Goal: Task Accomplishment & Management: Manage account settings

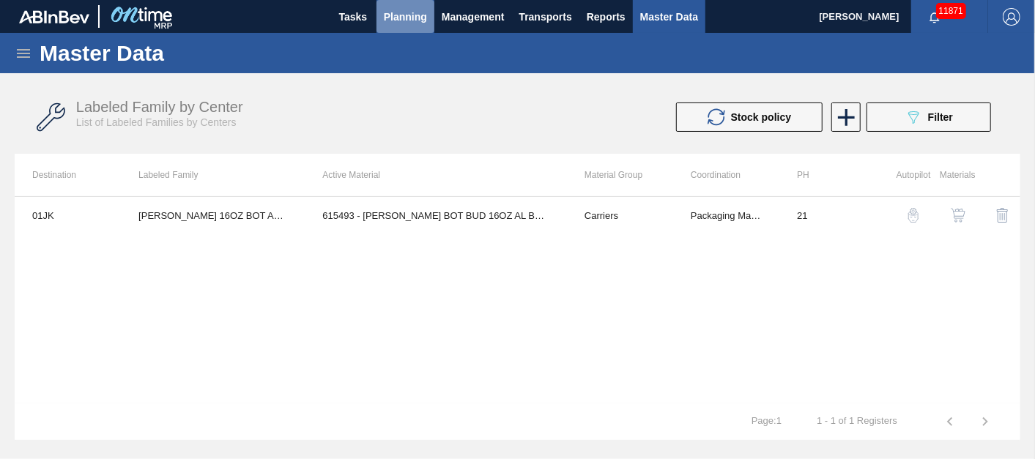
click at [400, 13] on span "Planning" at bounding box center [405, 17] width 43 height 18
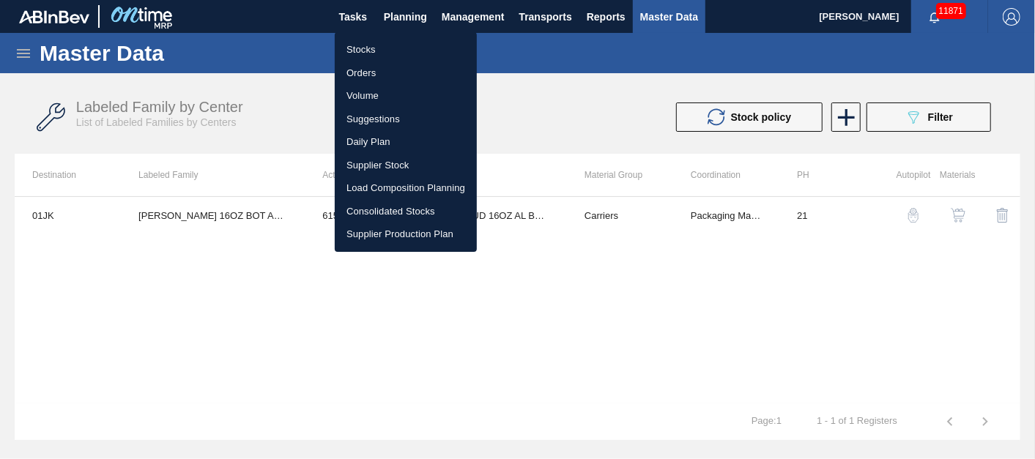
click at [405, 179] on li "Load Composition Planning" at bounding box center [406, 188] width 142 height 23
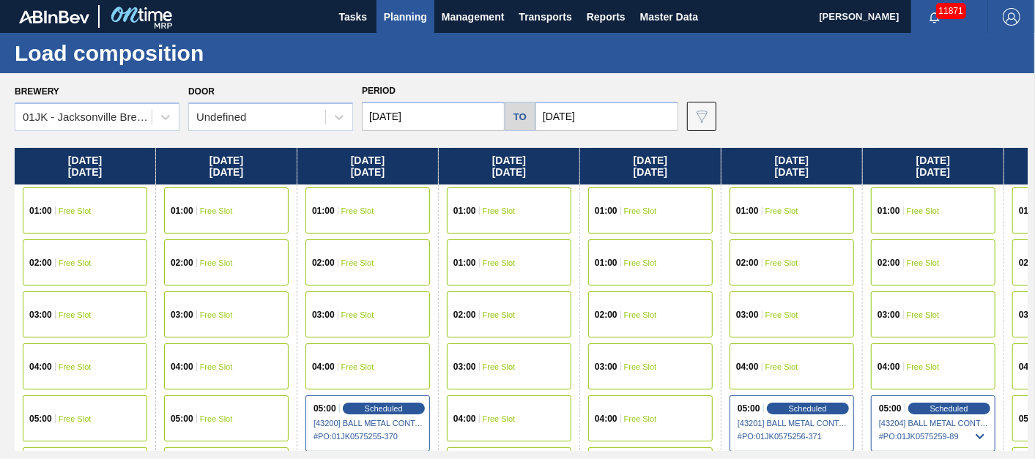
click at [799, 103] on div "Brewery 01JK - [GEOGRAPHIC_DATA] Brewery Door Undefined Period [DATE] to [DATE]…" at bounding box center [521, 106] width 1013 height 51
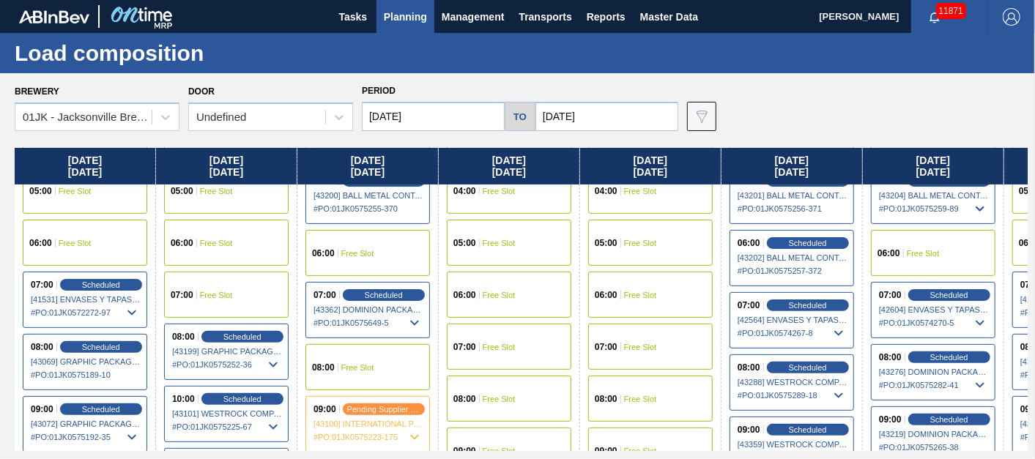
scroll to position [550, 690]
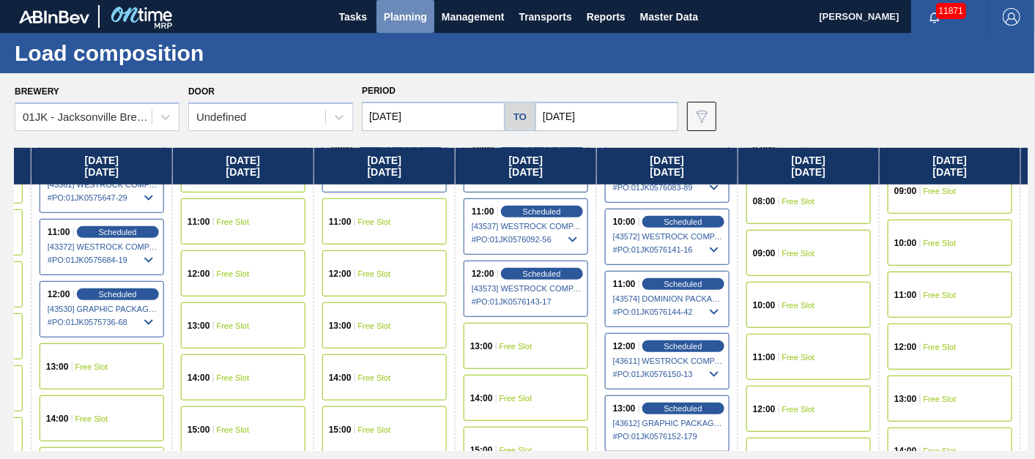
click at [401, 21] on span "Planning" at bounding box center [405, 17] width 43 height 18
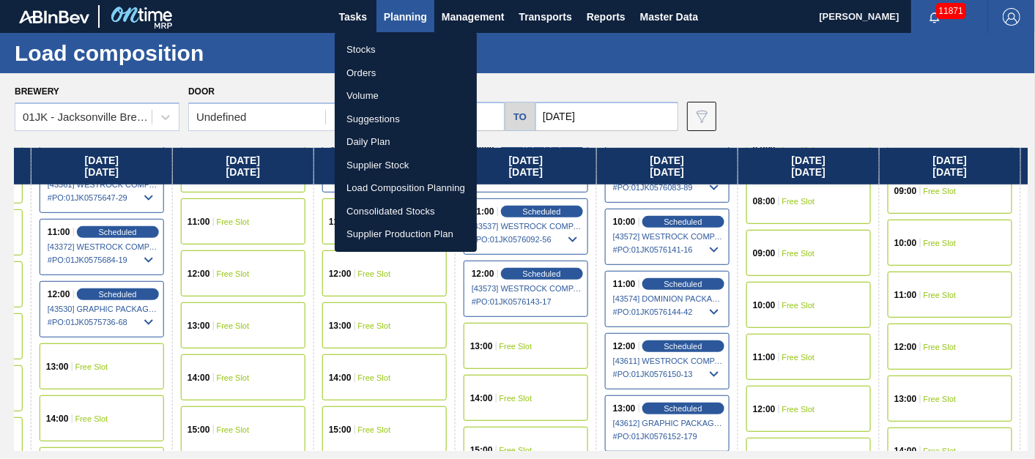
click at [373, 70] on li "Orders" at bounding box center [406, 73] width 142 height 23
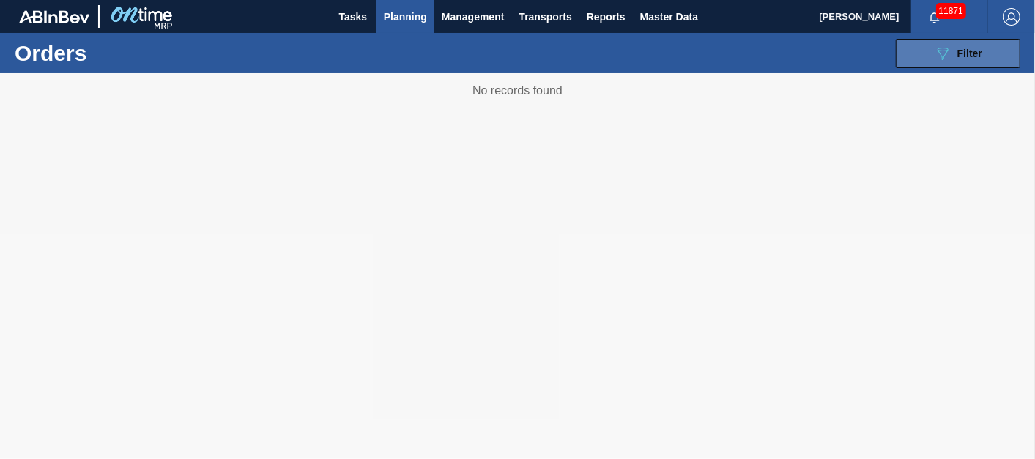
click at [972, 42] on button "089F7B8B-B2A5-4AFE-B5C0-19BA573D28AC Filter" at bounding box center [958, 53] width 125 height 29
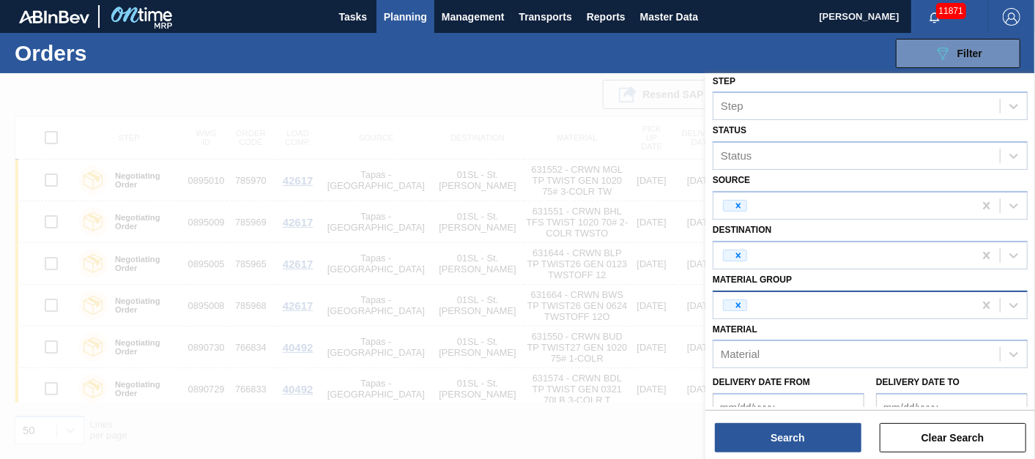
scroll to position [163, 0]
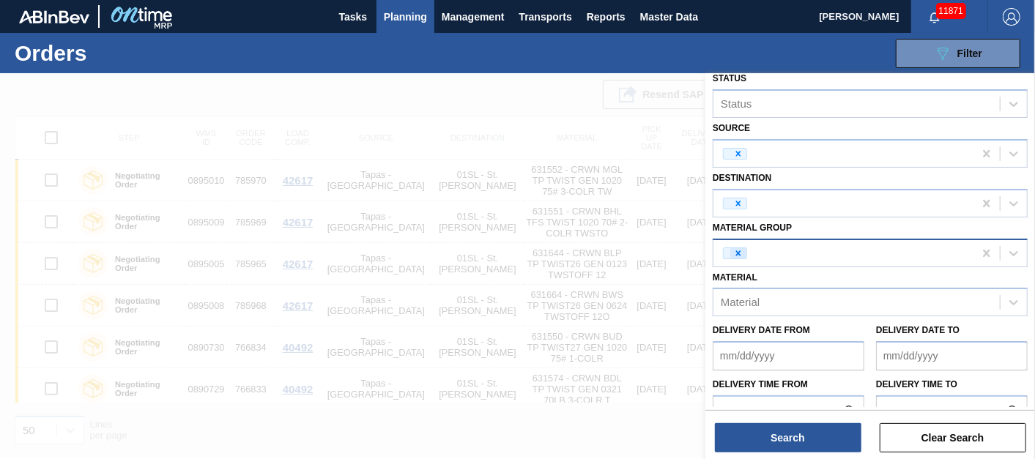
click at [736, 251] on icon at bounding box center [738, 252] width 5 height 5
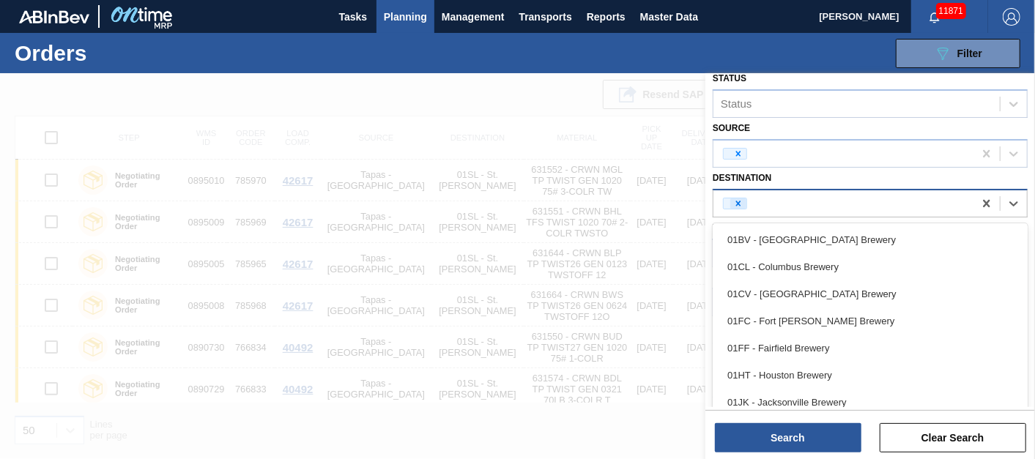
drag, startPoint x: 732, startPoint y: 192, endPoint x: 738, endPoint y: 197, distance: 8.4
click at [732, 193] on div at bounding box center [843, 204] width 260 height 22
click at [738, 198] on icon at bounding box center [738, 203] width 10 height 10
click at [735, 153] on icon at bounding box center [738, 154] width 10 height 10
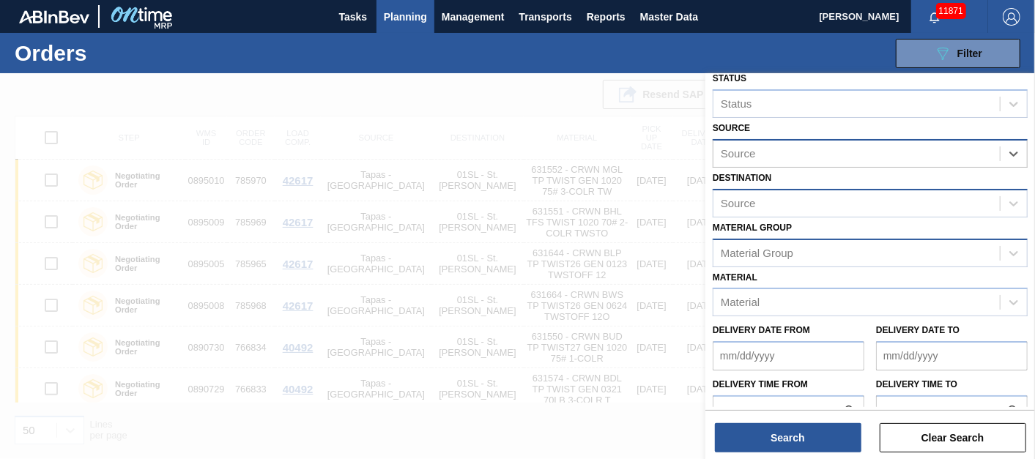
click at [770, 203] on div "Source" at bounding box center [856, 203] width 286 height 21
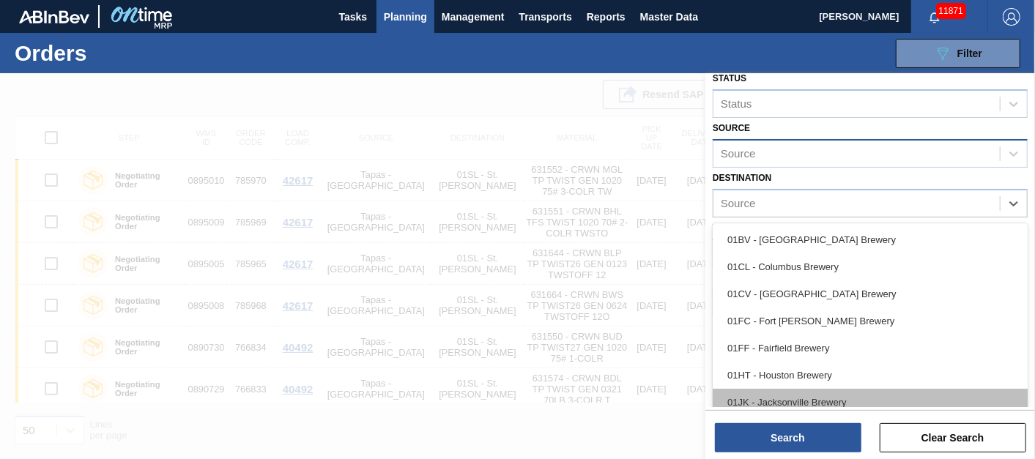
click at [795, 389] on div "01JK - Jacksonville Brewery" at bounding box center [870, 402] width 315 height 27
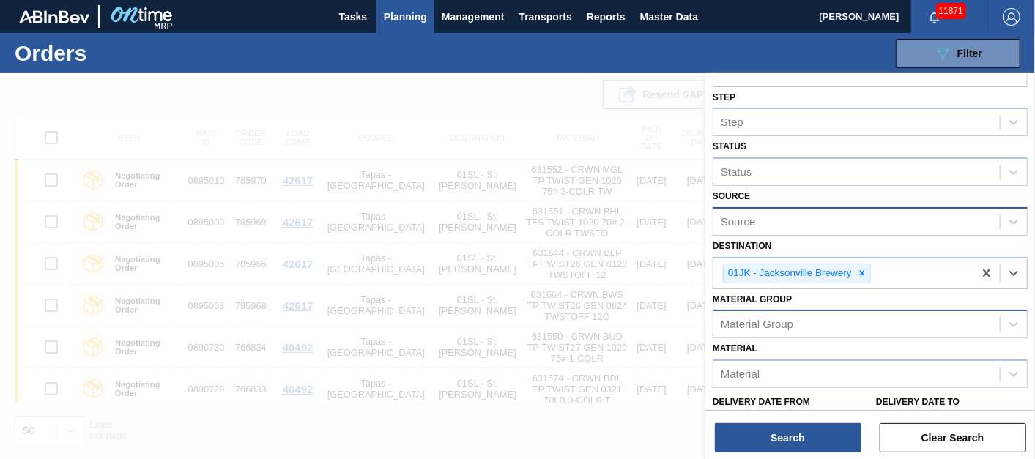
scroll to position [81, 0]
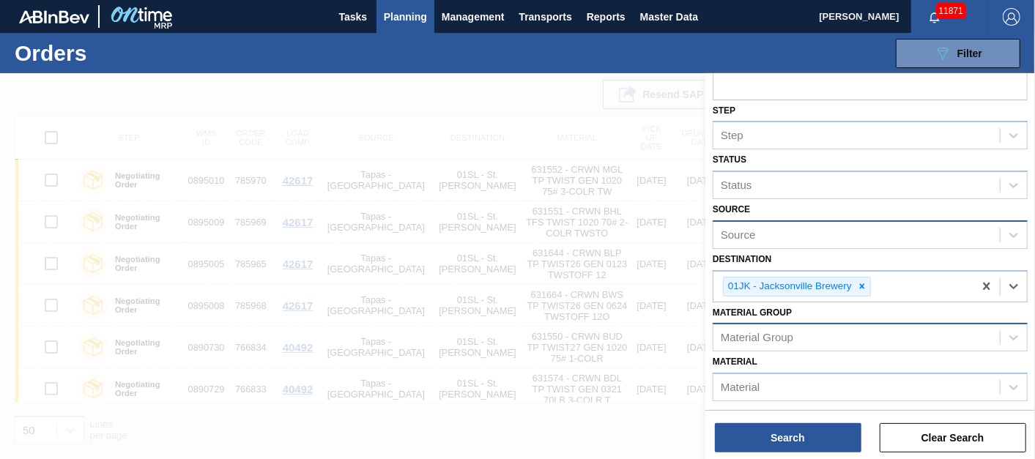
click at [893, 233] on div "Source" at bounding box center [856, 234] width 286 height 21
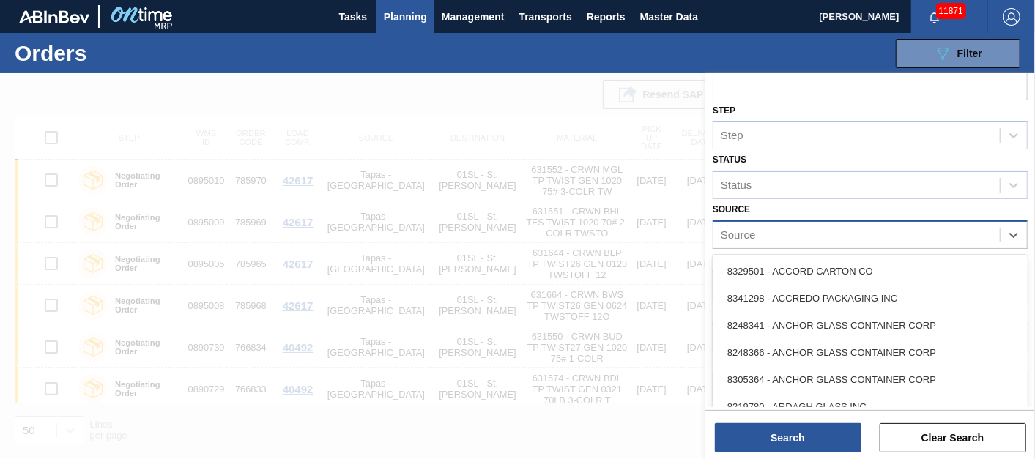
scroll to position [0, 0]
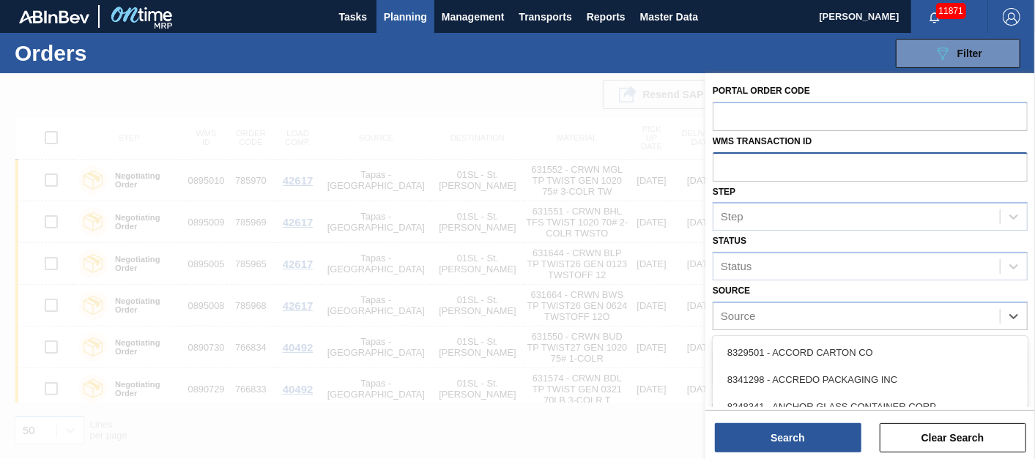
click at [814, 160] on input "text" at bounding box center [870, 166] width 315 height 28
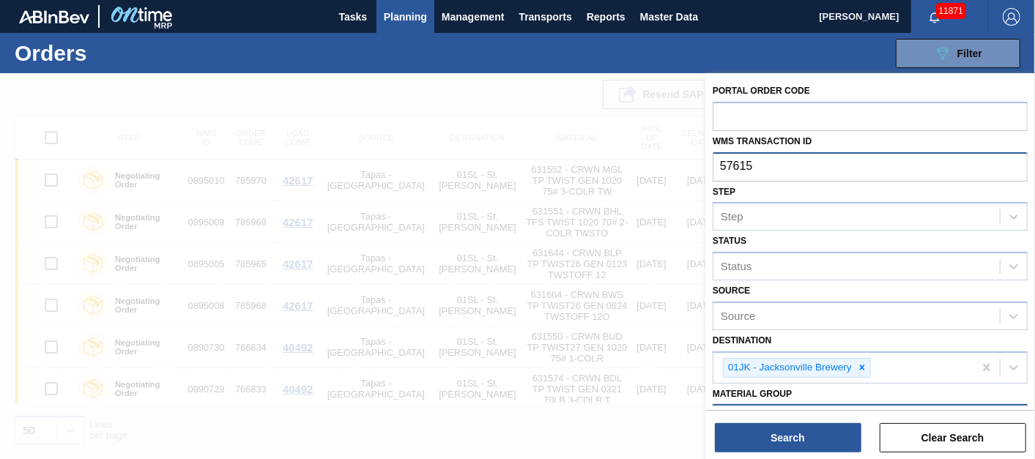
type input "576151"
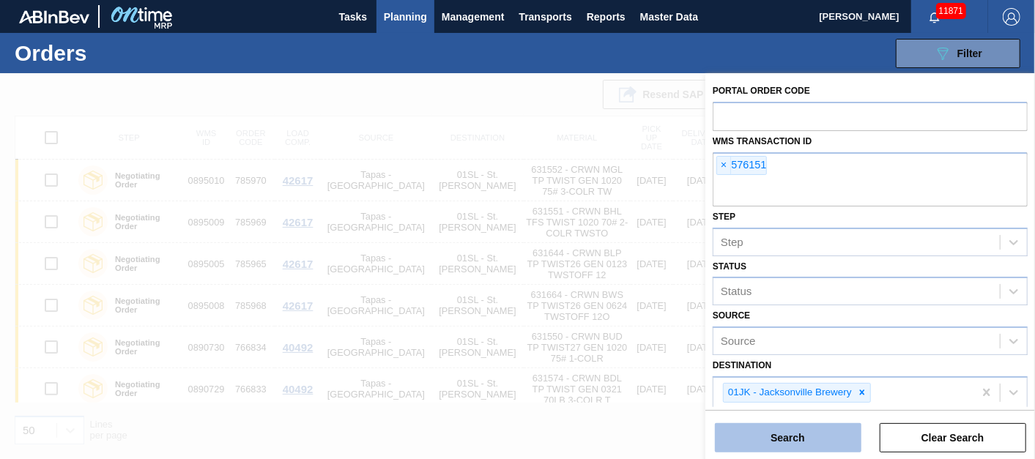
click at [832, 440] on button "Search" at bounding box center [788, 437] width 146 height 29
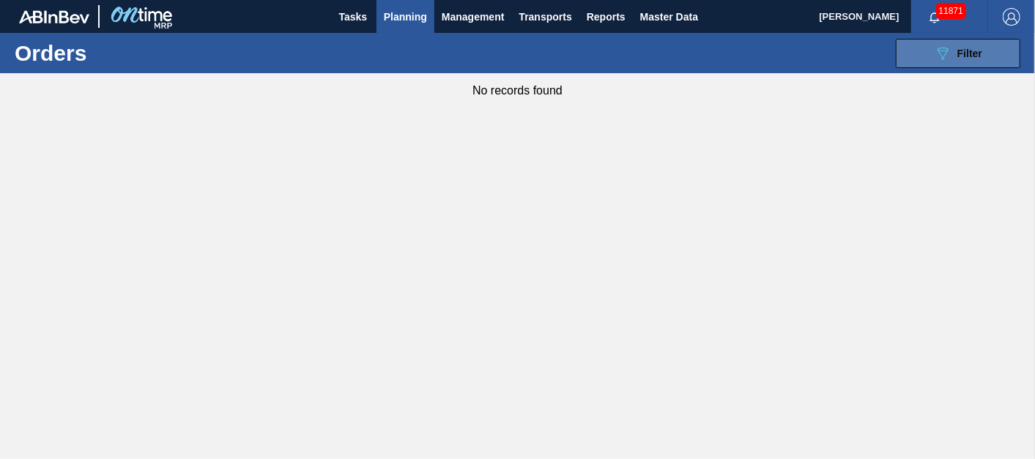
click at [952, 48] on div "089F7B8B-B2A5-4AFE-B5C0-19BA573D28AC Filter" at bounding box center [958, 54] width 48 height 18
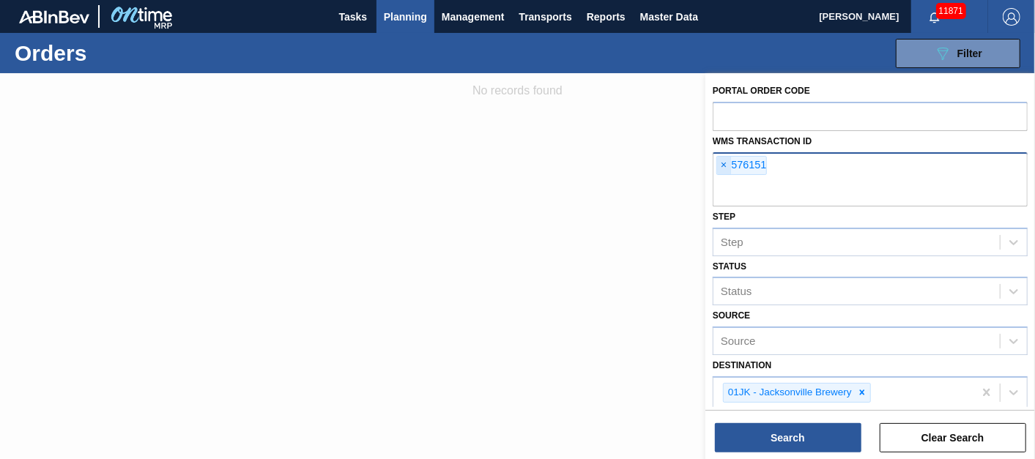
click at [718, 166] on div "× 576151" at bounding box center [741, 165] width 51 height 19
click at [726, 169] on span "×" at bounding box center [724, 166] width 14 height 18
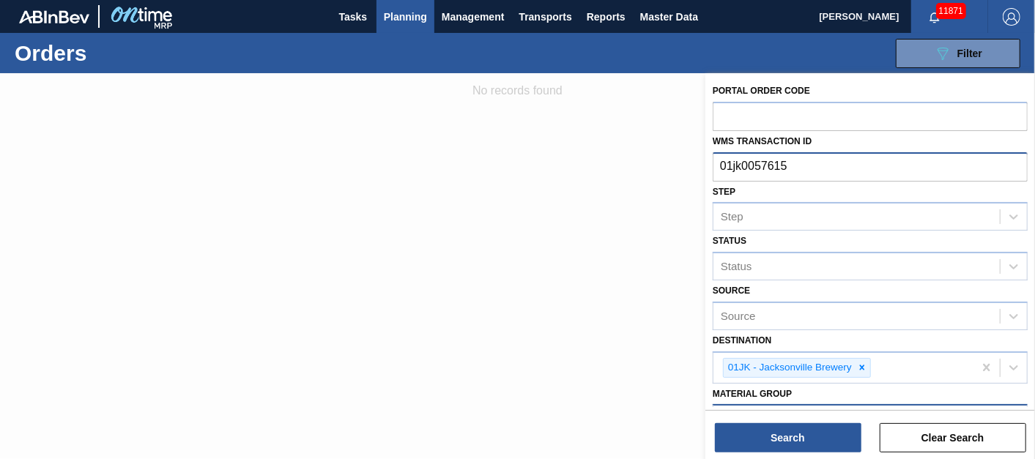
type input "01jk00576151"
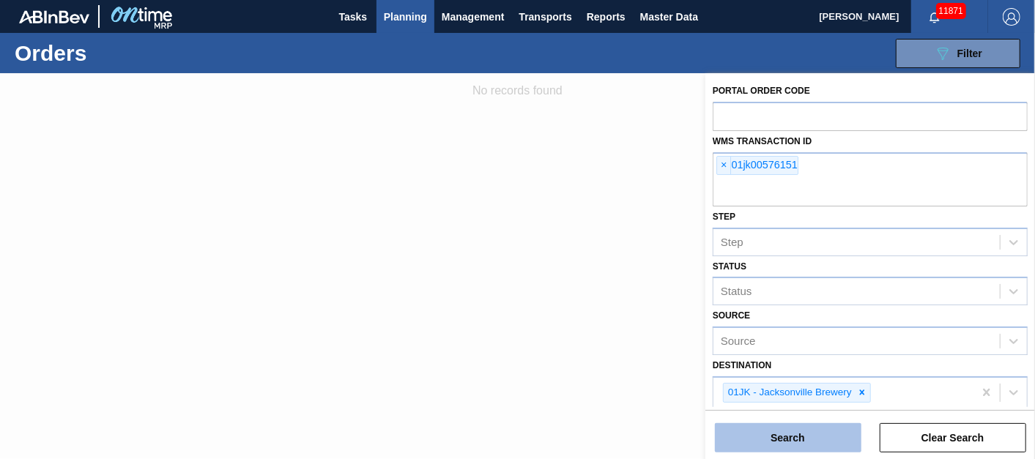
click at [766, 428] on button "Search" at bounding box center [788, 437] width 146 height 29
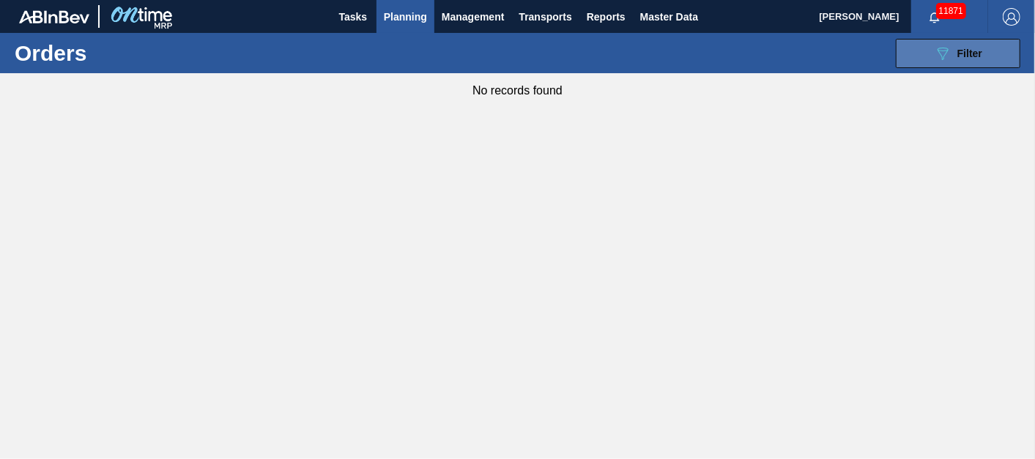
click at [977, 59] on div "089F7B8B-B2A5-4AFE-B5C0-19BA573D28AC Filter" at bounding box center [958, 54] width 48 height 18
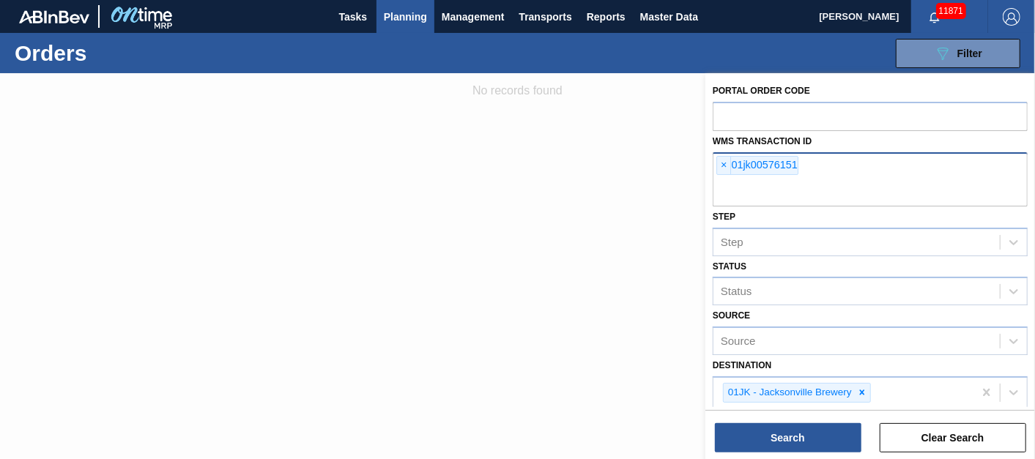
click at [731, 160] on div "× 01jk00576151" at bounding box center [757, 165] width 82 height 19
click at [726, 165] on span "×" at bounding box center [724, 166] width 14 height 18
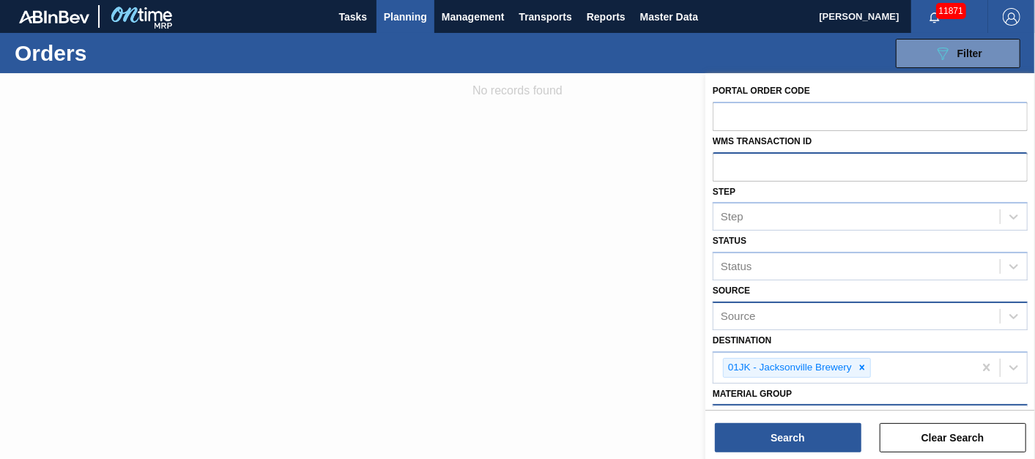
click at [773, 307] on div "Source" at bounding box center [856, 315] width 286 height 21
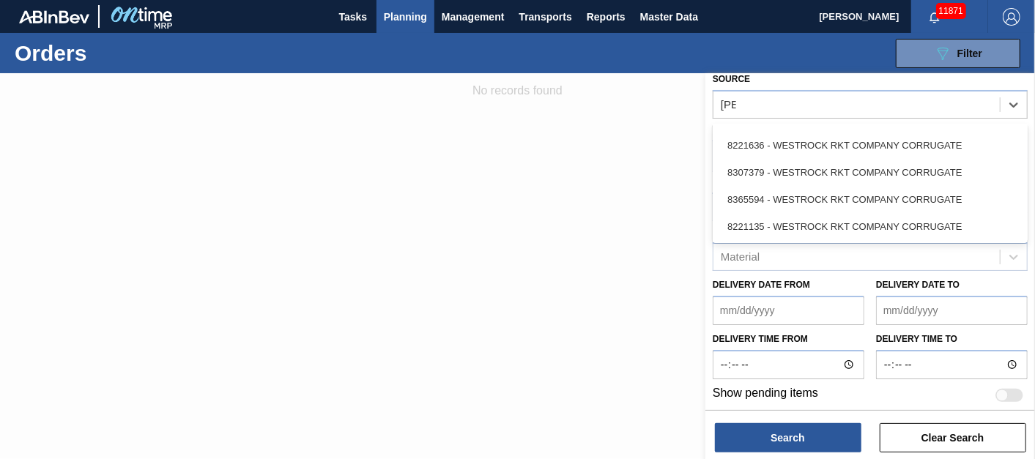
scroll to position [130, 0]
type input "[PERSON_NAME]"
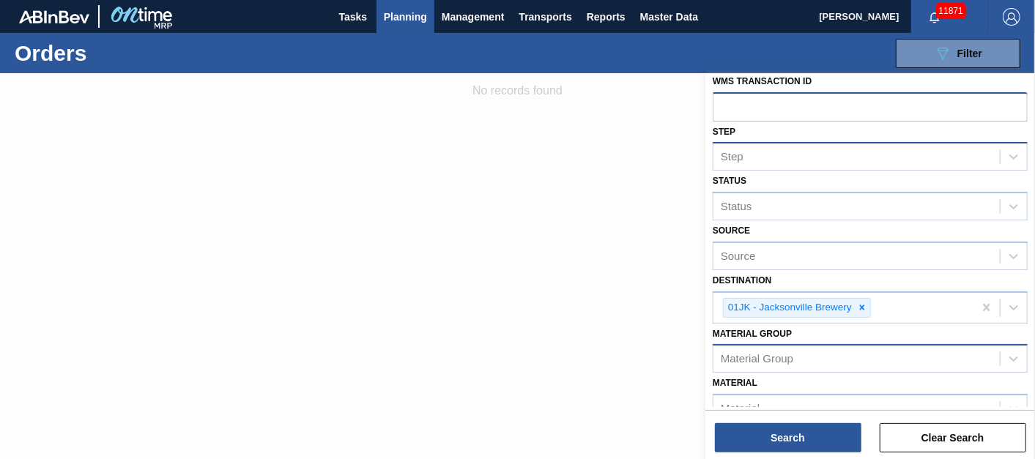
scroll to position [49, 0]
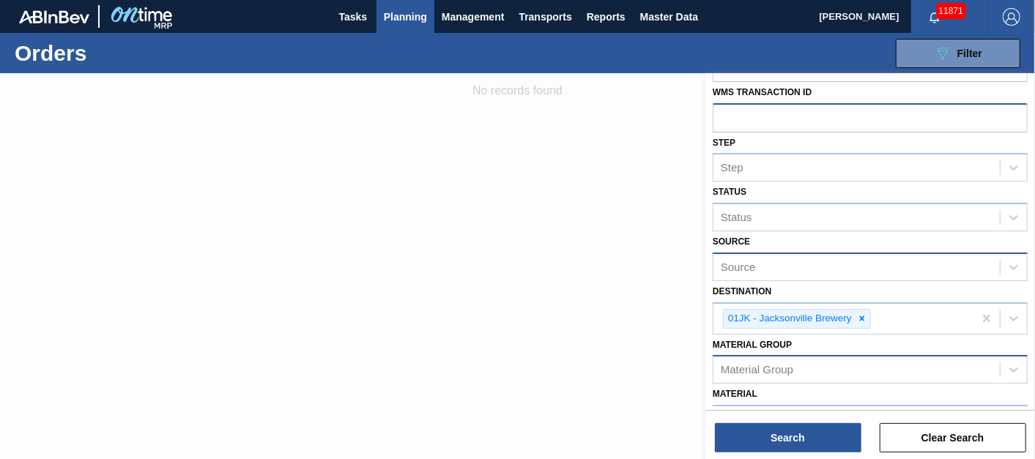
click at [883, 261] on div "Source" at bounding box center [856, 266] width 286 height 21
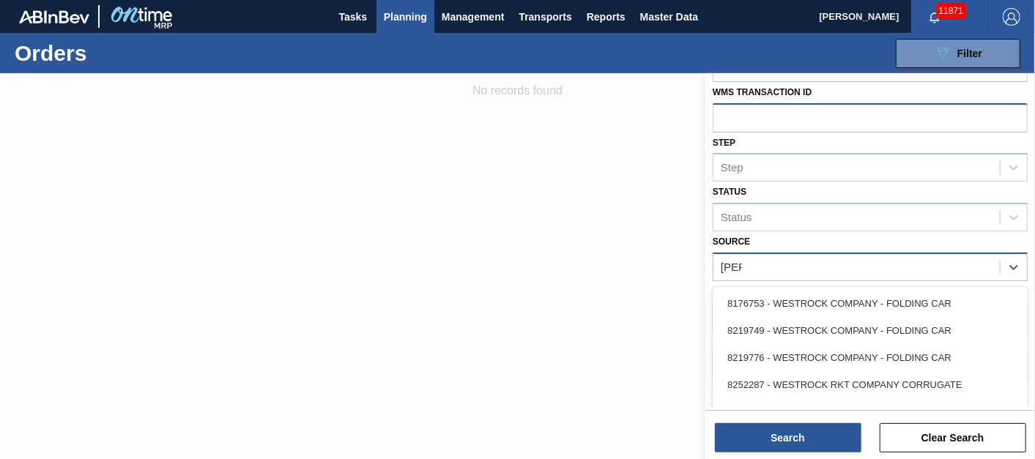
type input "west"
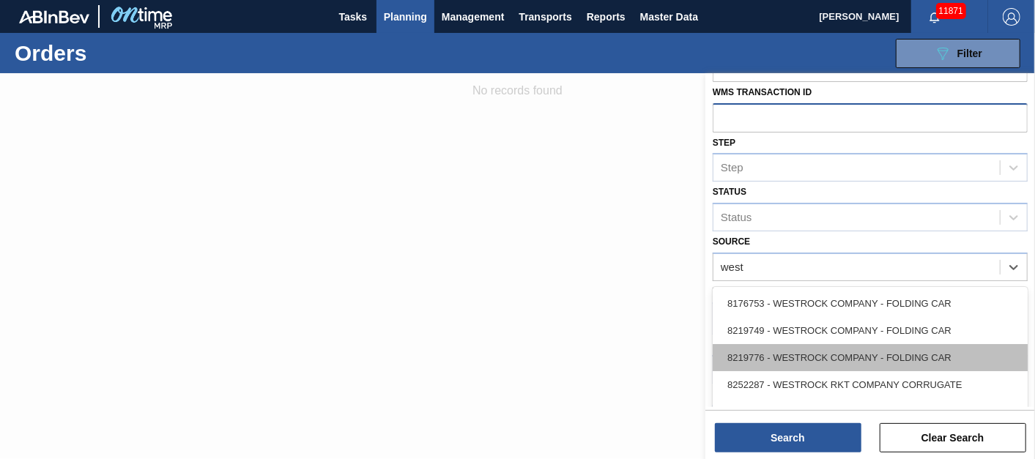
click at [806, 346] on div "8219776 - WESTROCK COMPANY - FOLDING CAR" at bounding box center [870, 357] width 315 height 27
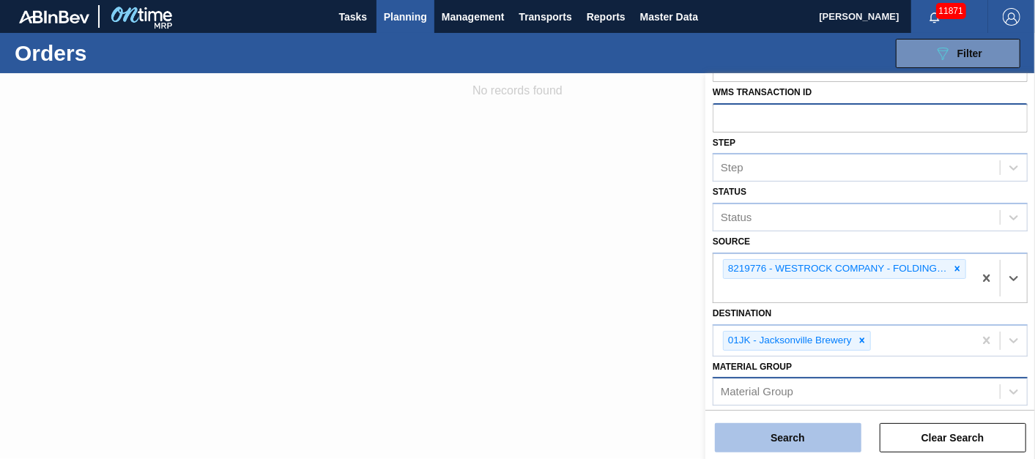
click at [803, 426] on button "Search" at bounding box center [788, 437] width 146 height 29
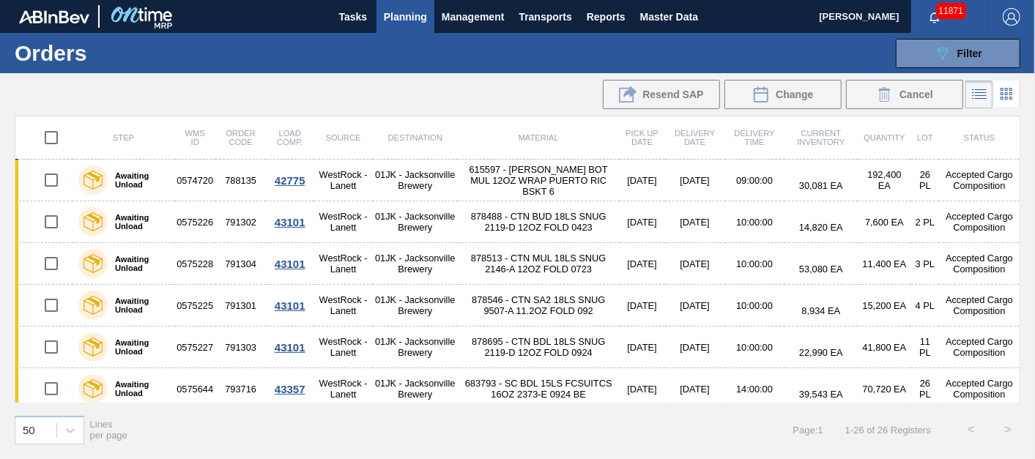
click at [384, 101] on div "Resend SAP Change Cancel" at bounding box center [517, 94] width 1035 height 35
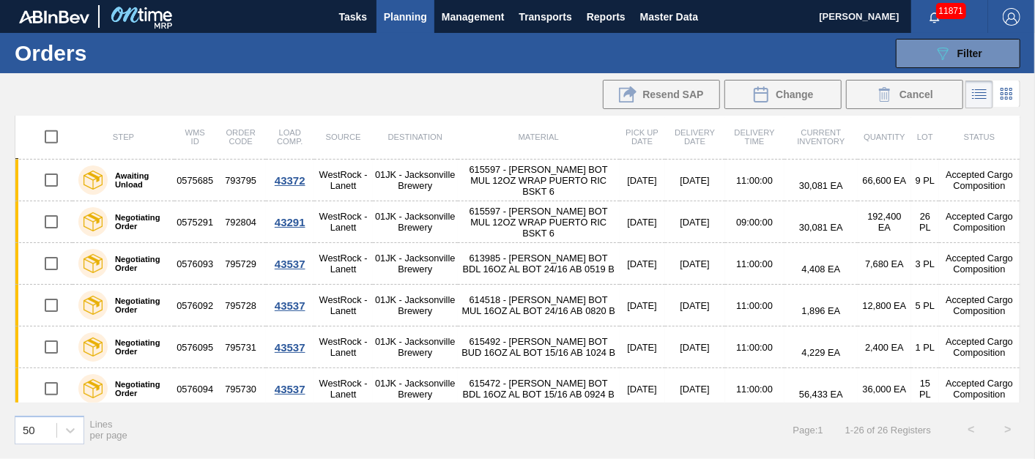
scroll to position [751, 0]
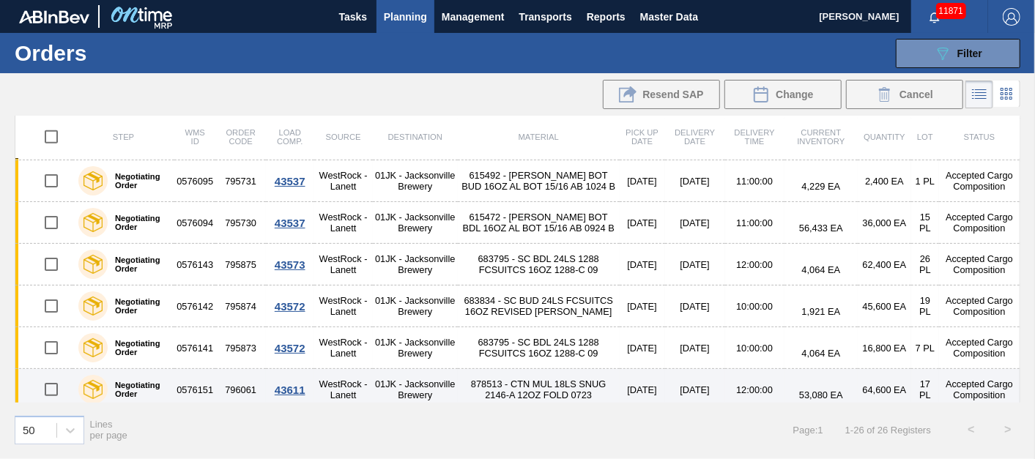
click at [458, 394] on td "01JK - Jacksonville Brewery" at bounding box center [415, 390] width 85 height 42
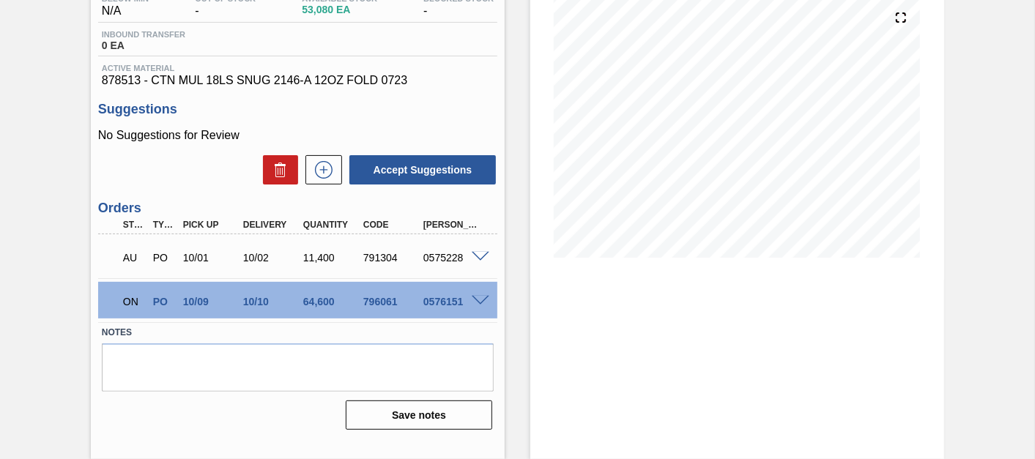
scroll to position [89, 0]
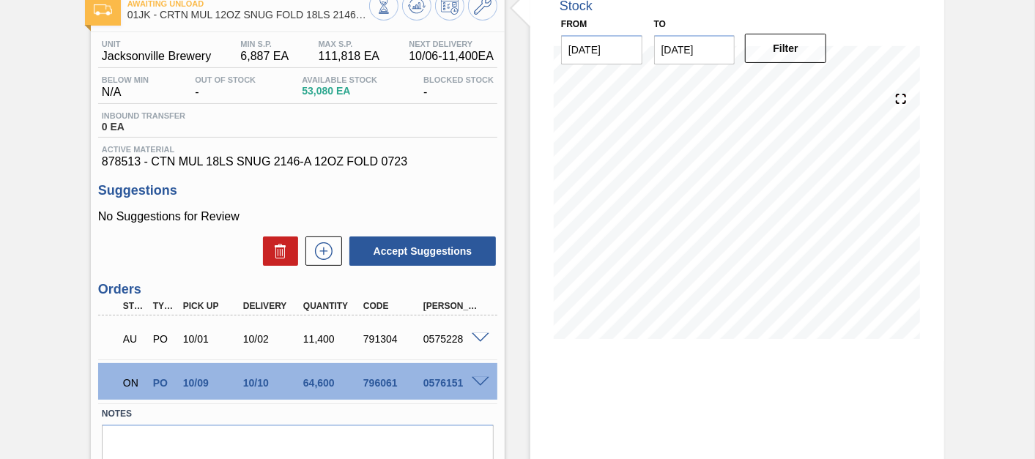
click at [475, 385] on span at bounding box center [481, 382] width 18 height 11
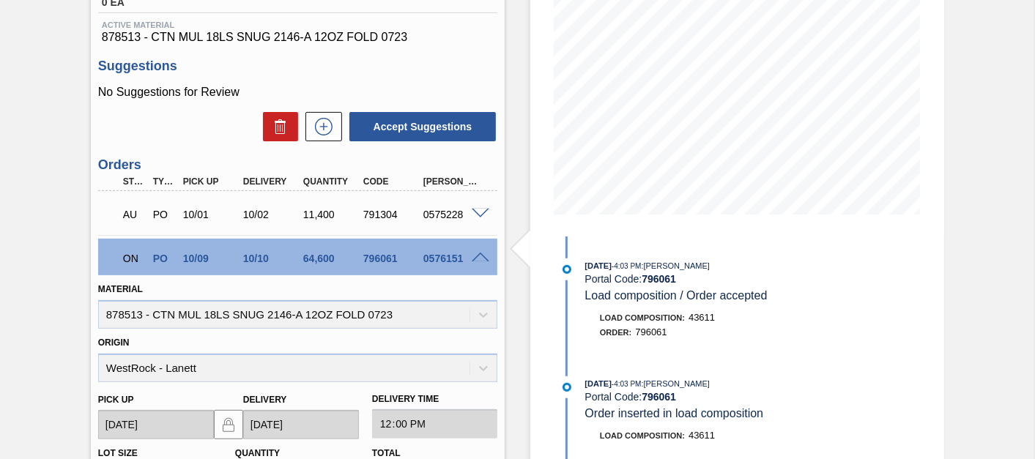
scroll to position [415, 0]
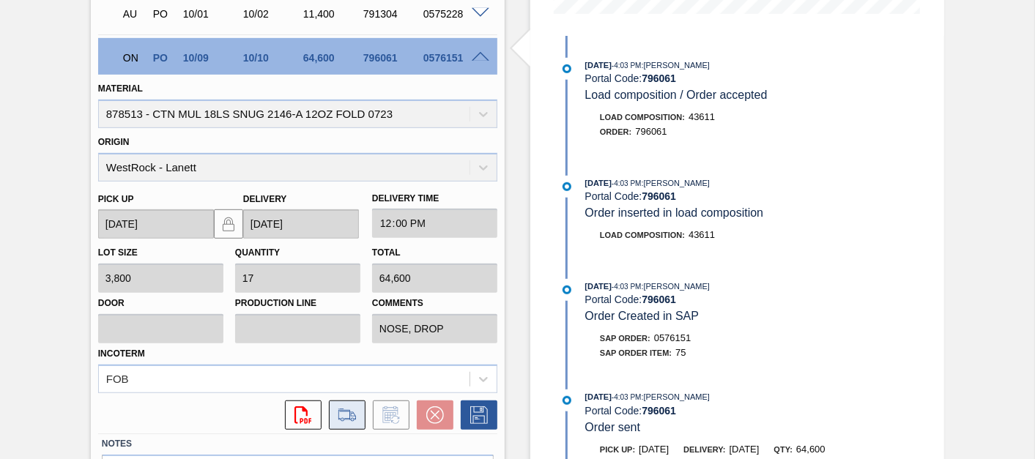
click at [360, 417] on button at bounding box center [347, 415] width 37 height 29
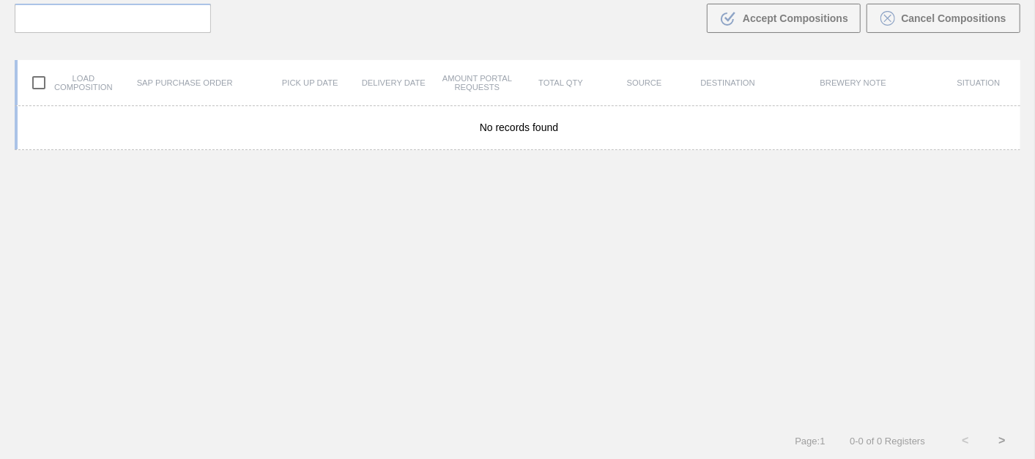
scroll to position [105, 0]
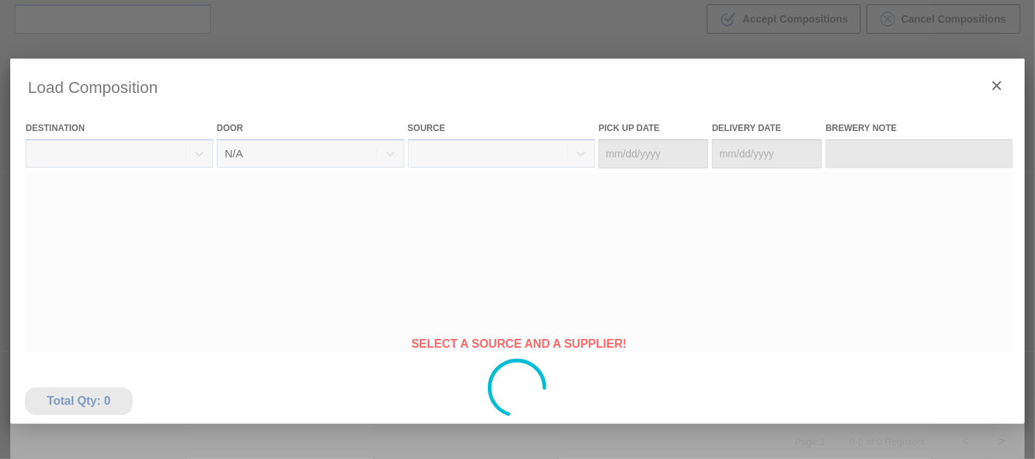
type Date "[DATE]"
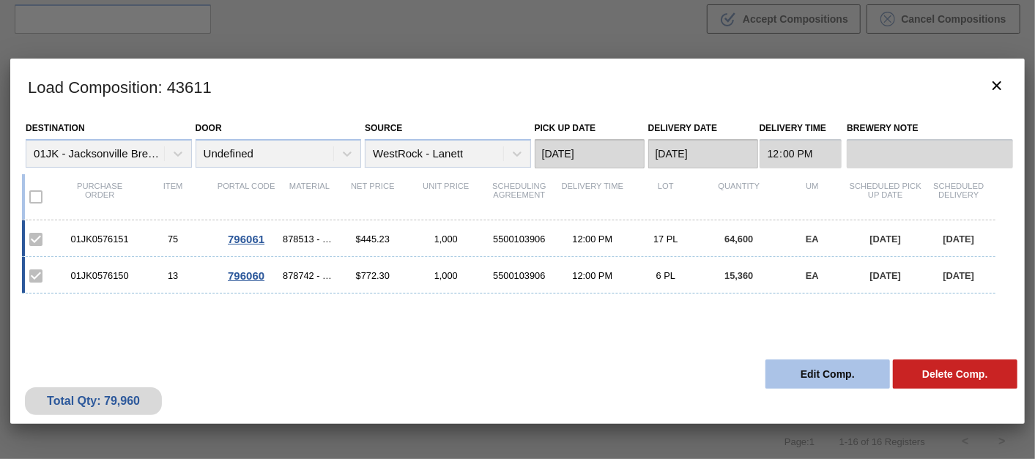
click at [872, 381] on button "Edit Comp." at bounding box center [827, 374] width 125 height 29
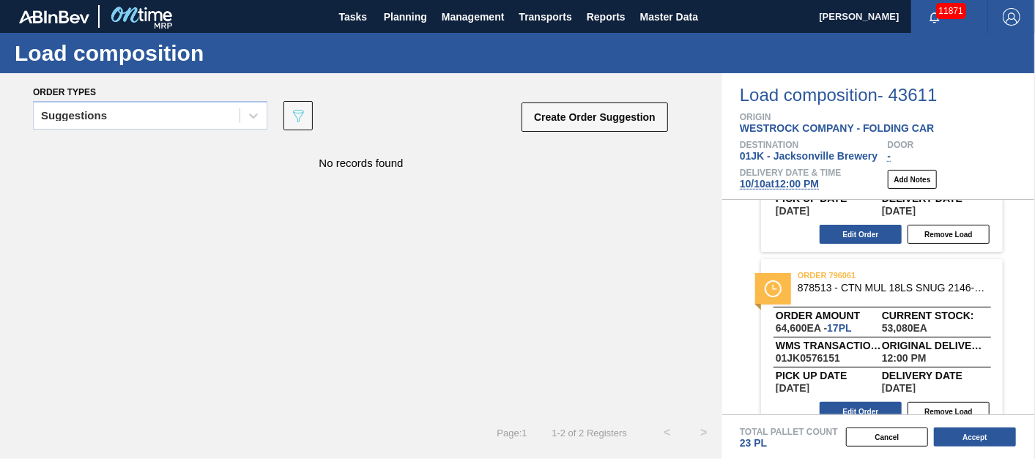
scroll to position [149, 0]
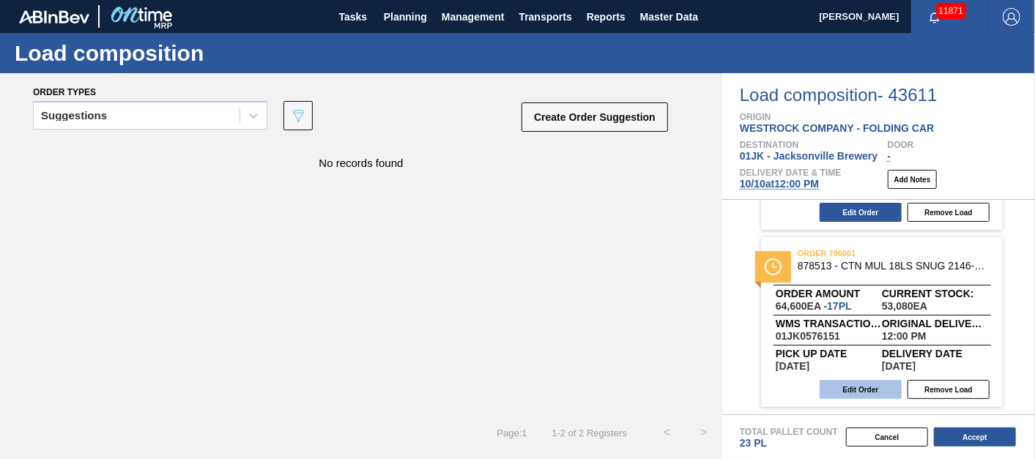
click at [845, 382] on button "Edit Order" at bounding box center [861, 389] width 82 height 19
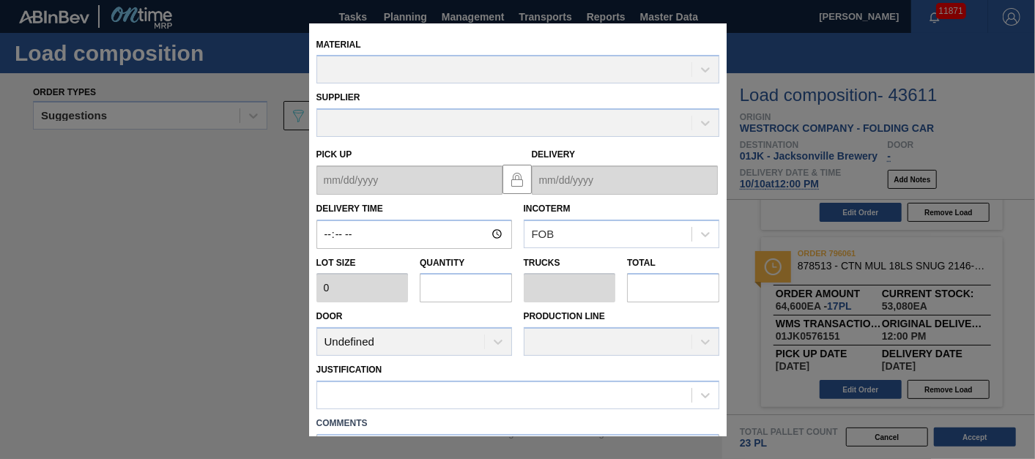
type input "12:00:00"
type input "3,800"
type input "17"
type input "0.773"
type input "64,600"
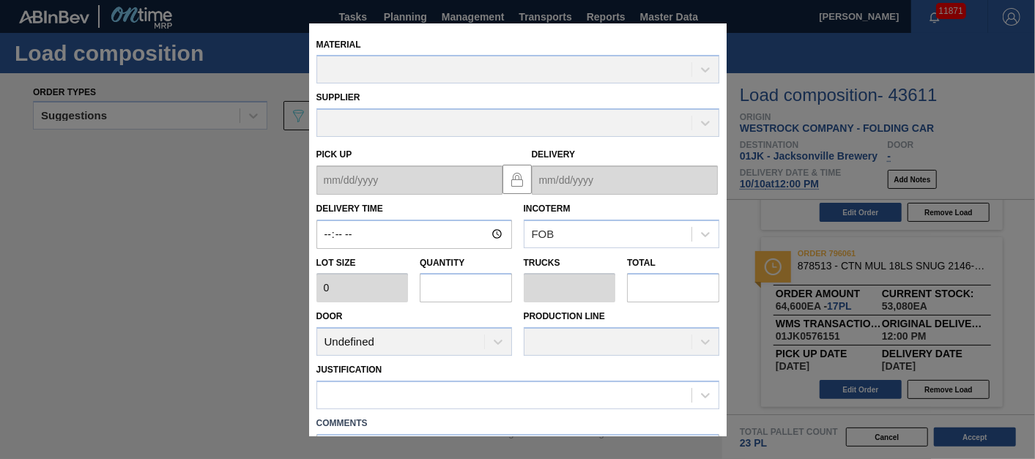
type textarea "NOSE, DROP"
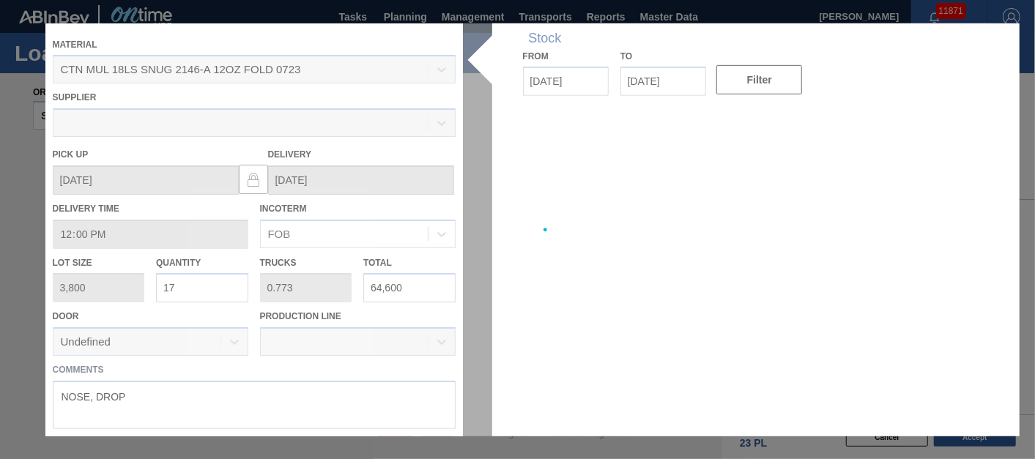
type up "[DATE]"
type input "[DATE]"
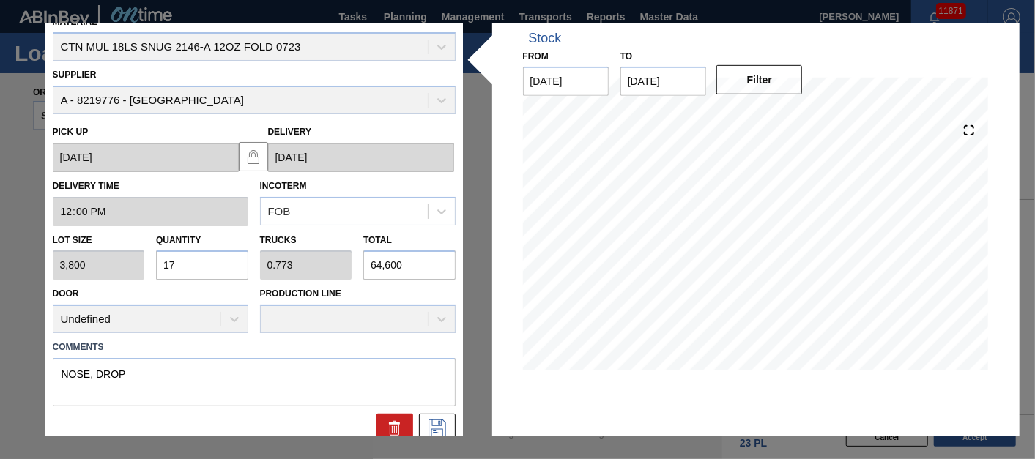
scroll to position [35, 0]
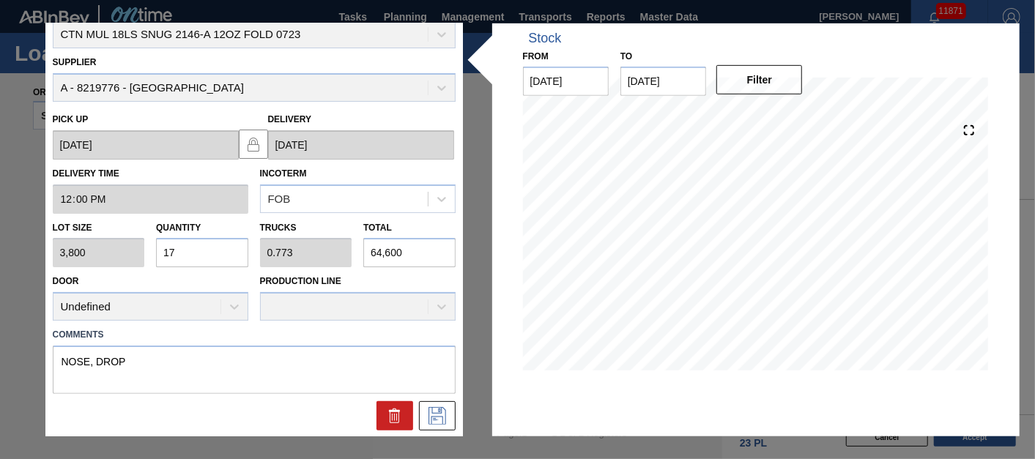
click at [421, 252] on input "64,600" at bounding box center [409, 252] width 92 height 29
type input "60"
type input "0.016"
type input "0.001"
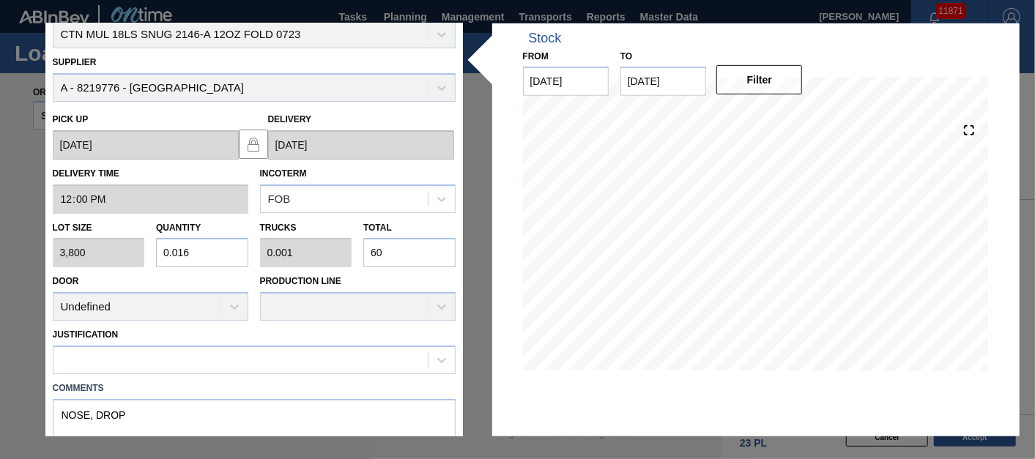
type input "0.16"
type input "0.007"
type input "608"
type input "1.6"
type input "0.073"
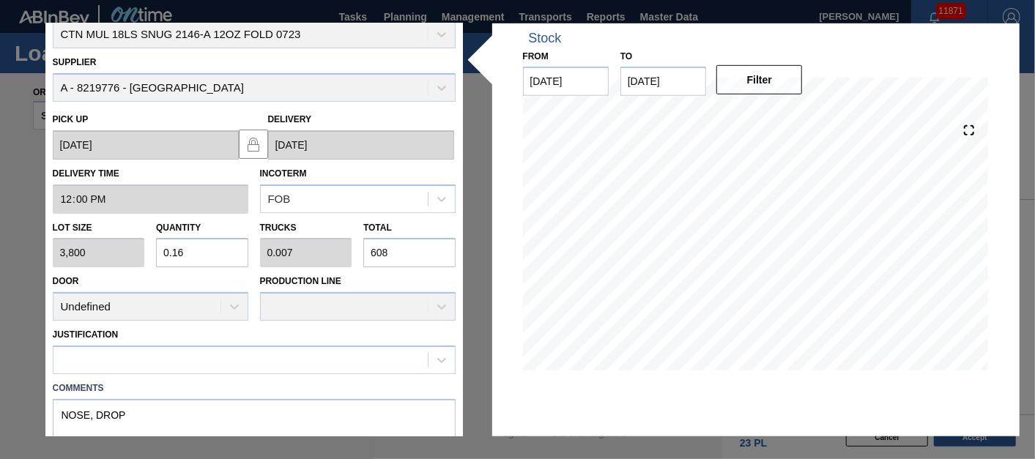
type input "6,080"
type input "16"
type input "0.727"
type input "60,800"
click at [234, 406] on textarea "NOSE, DROP" at bounding box center [254, 423] width 403 height 48
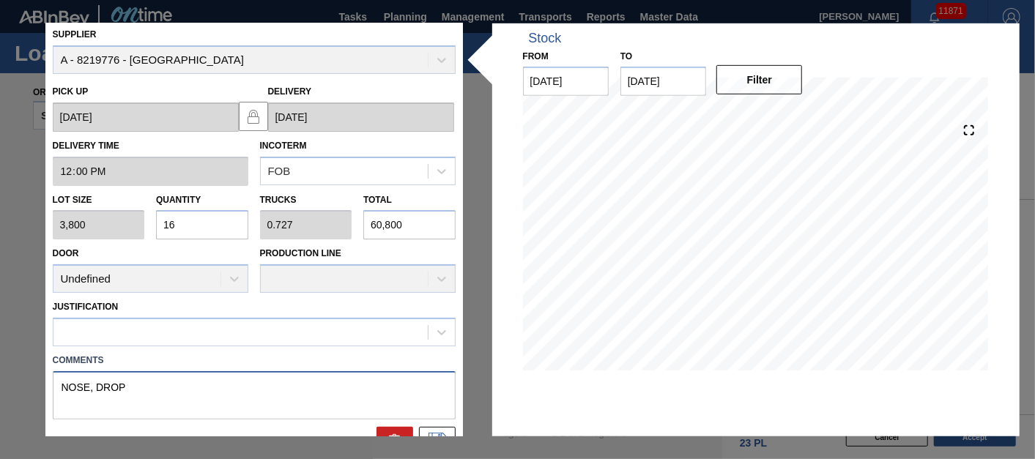
scroll to position [88, 0]
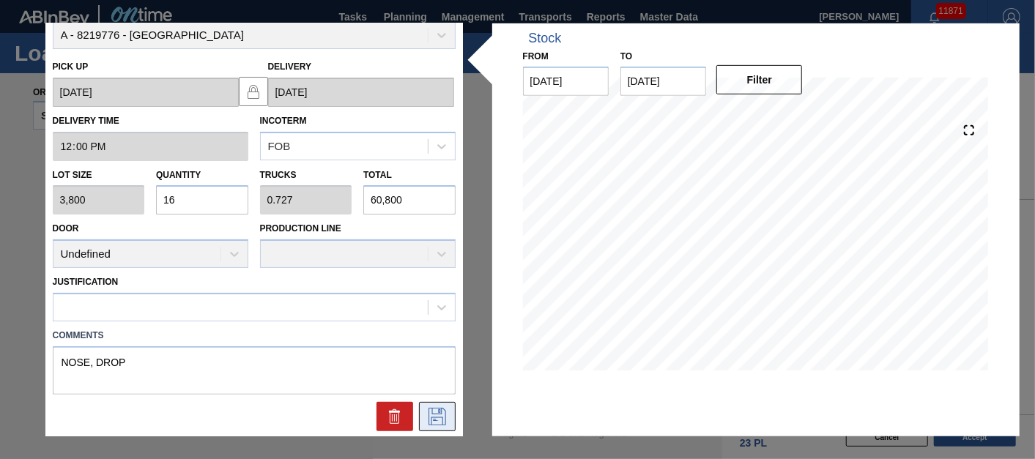
click at [448, 415] on button at bounding box center [437, 416] width 37 height 29
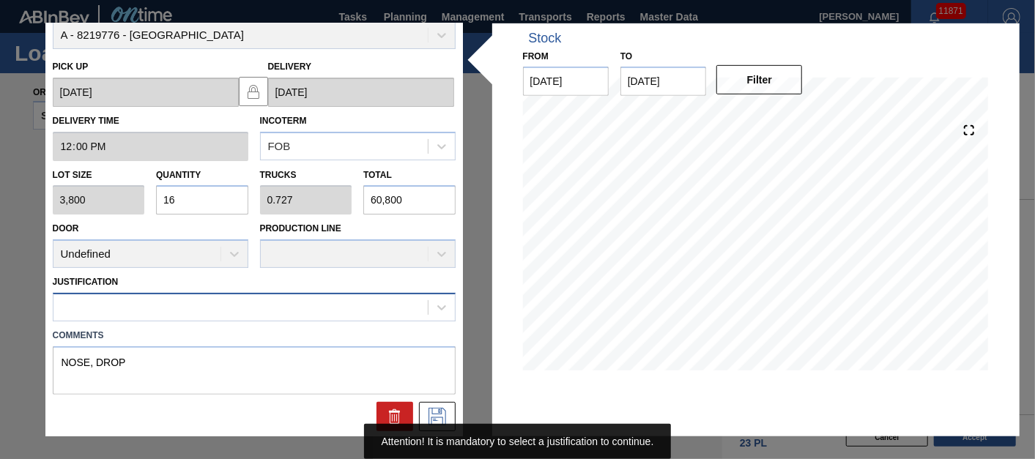
click at [337, 316] on div at bounding box center [254, 307] width 403 height 29
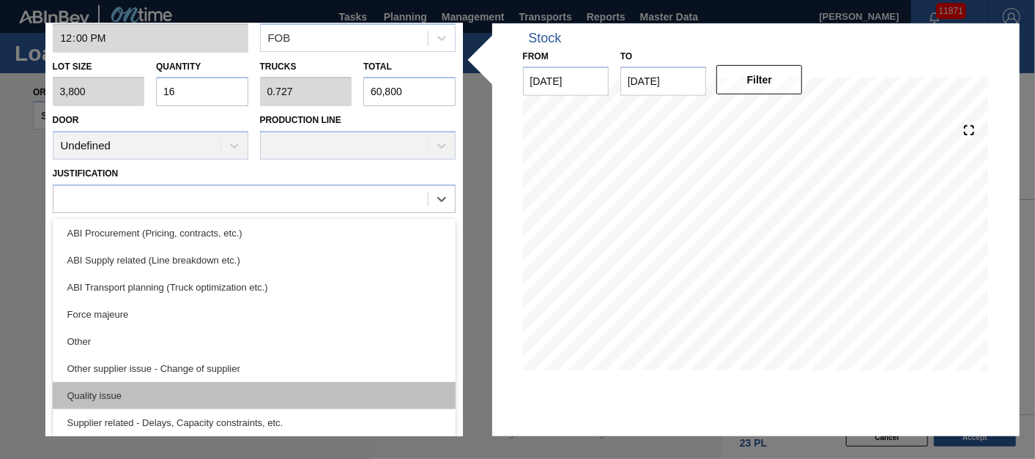
scroll to position [111, 0]
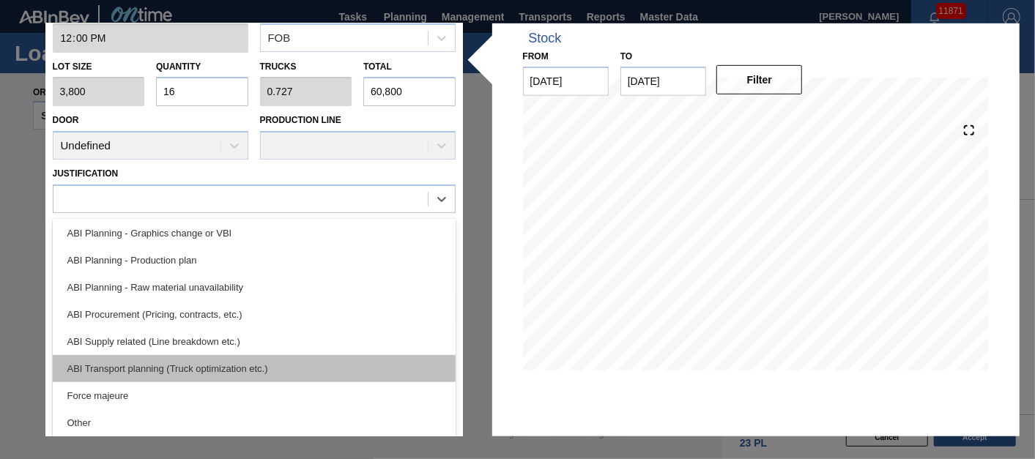
click at [310, 360] on div "ABI Transport planning (Truck optimization etc.)" at bounding box center [254, 368] width 403 height 27
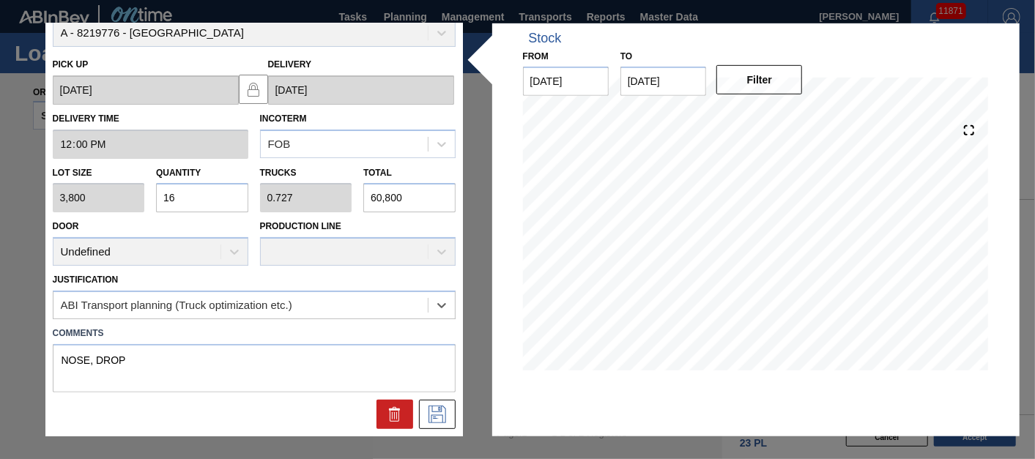
scroll to position [88, 0]
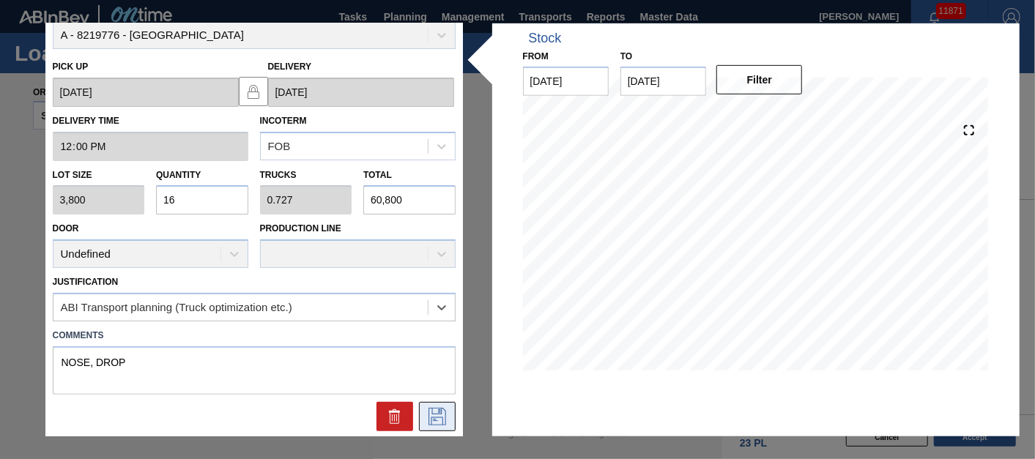
click at [425, 404] on button at bounding box center [437, 416] width 37 height 29
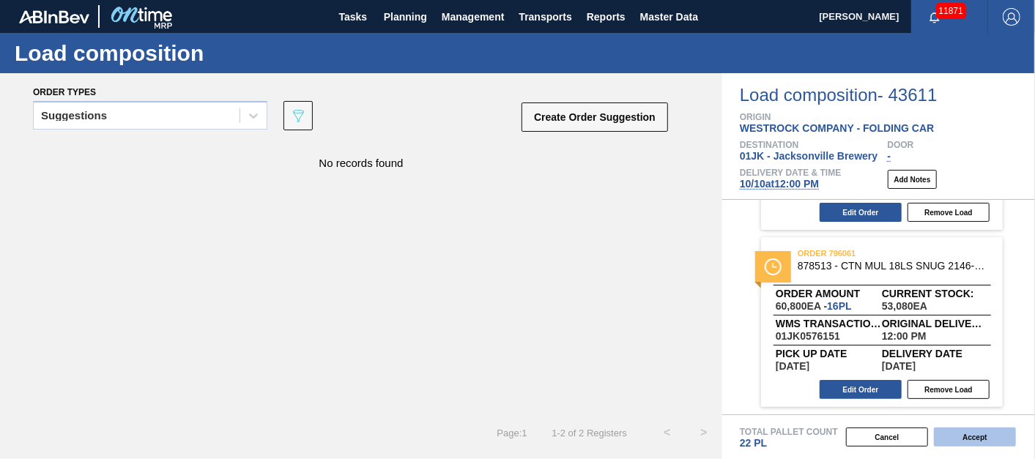
click at [1009, 443] on button "Accept" at bounding box center [975, 437] width 82 height 19
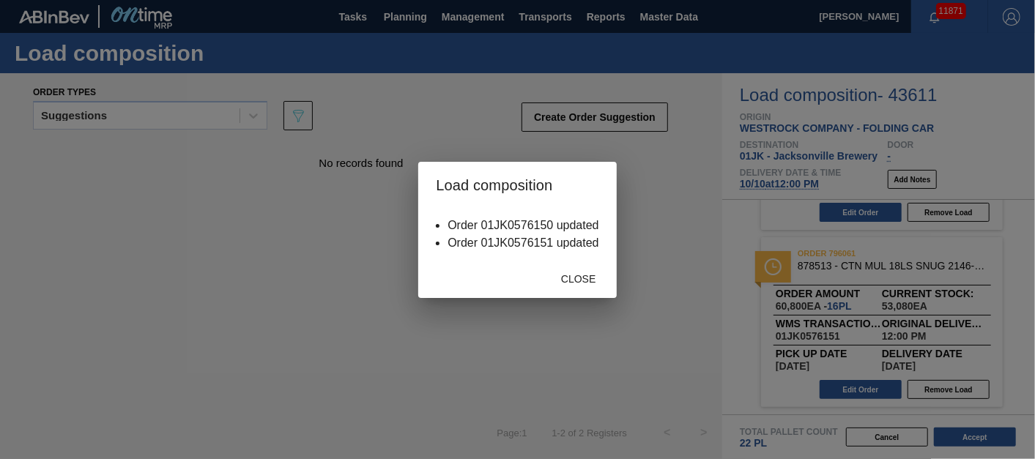
drag, startPoint x: 591, startPoint y: 297, endPoint x: 584, endPoint y: 282, distance: 16.4
click at [586, 292] on div "Close" at bounding box center [517, 279] width 198 height 38
click at [584, 282] on span "Close" at bounding box center [578, 279] width 58 height 12
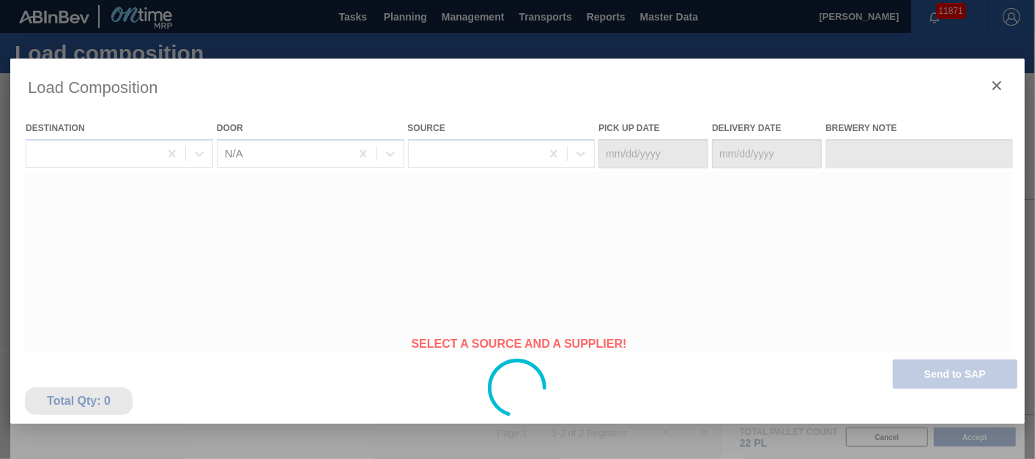
type Date "[DATE]"
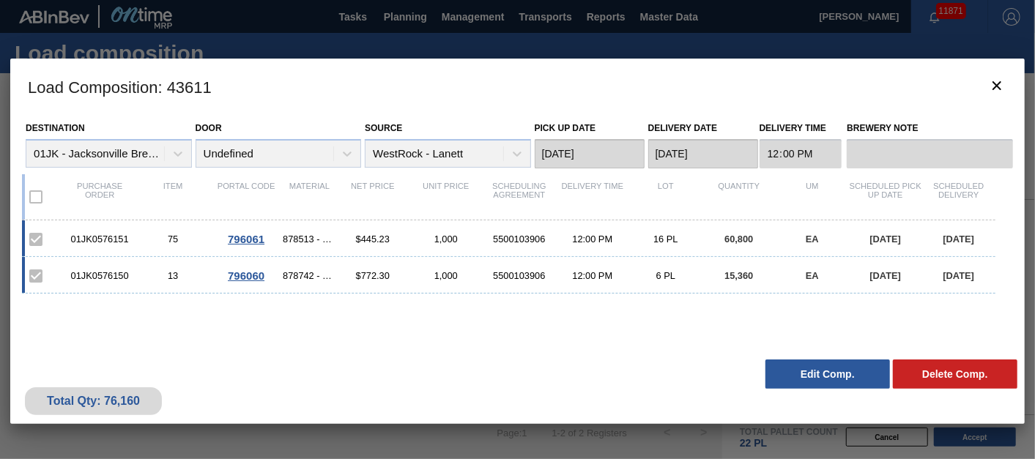
click at [560, 18] on div at bounding box center [517, 229] width 1035 height 459
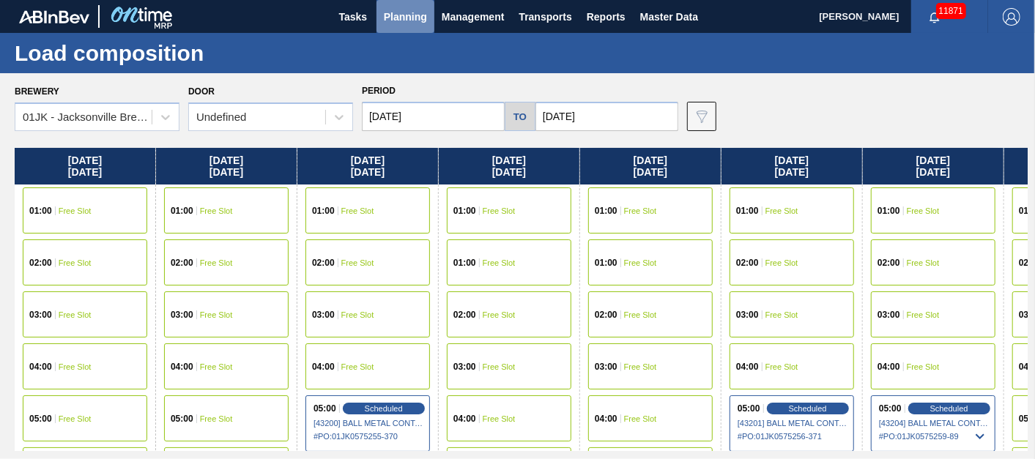
click at [390, 18] on span "Planning" at bounding box center [405, 17] width 43 height 18
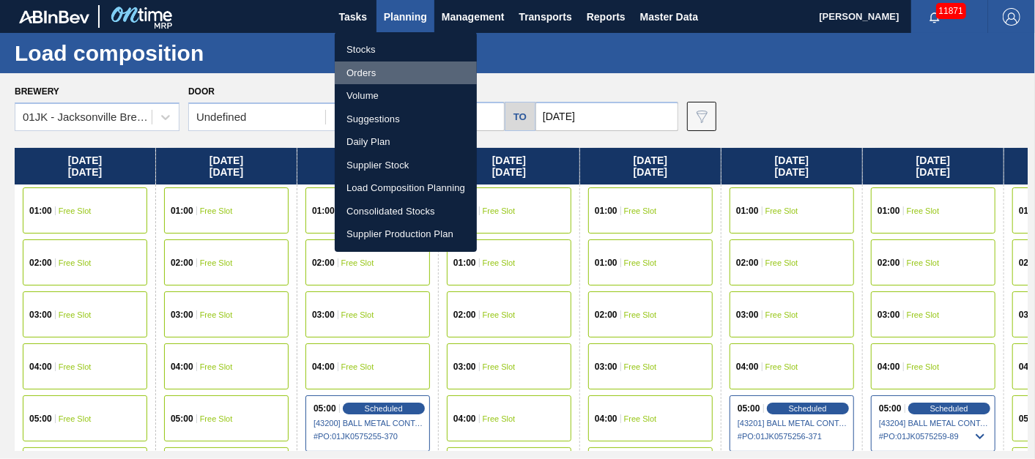
click at [374, 73] on li "Orders" at bounding box center [406, 73] width 142 height 23
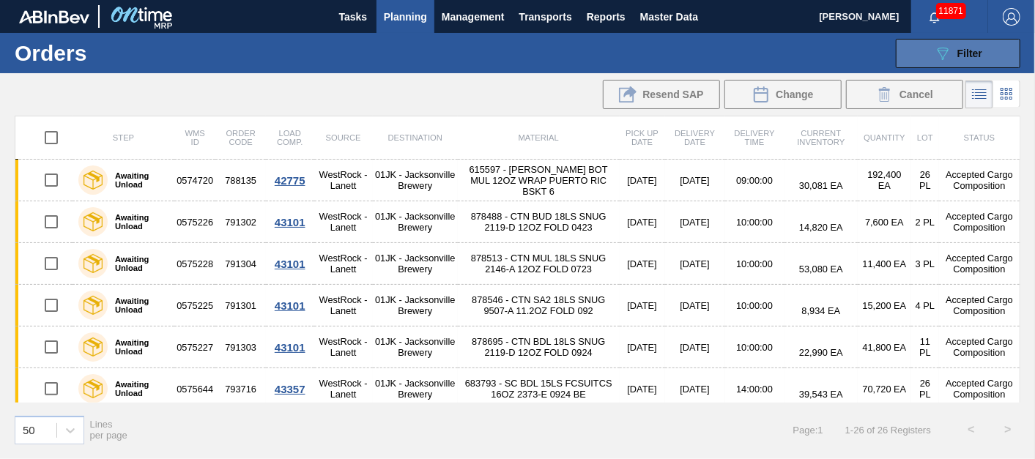
click at [941, 60] on icon "089F7B8B-B2A5-4AFE-B5C0-19BA573D28AC" at bounding box center [943, 54] width 18 height 18
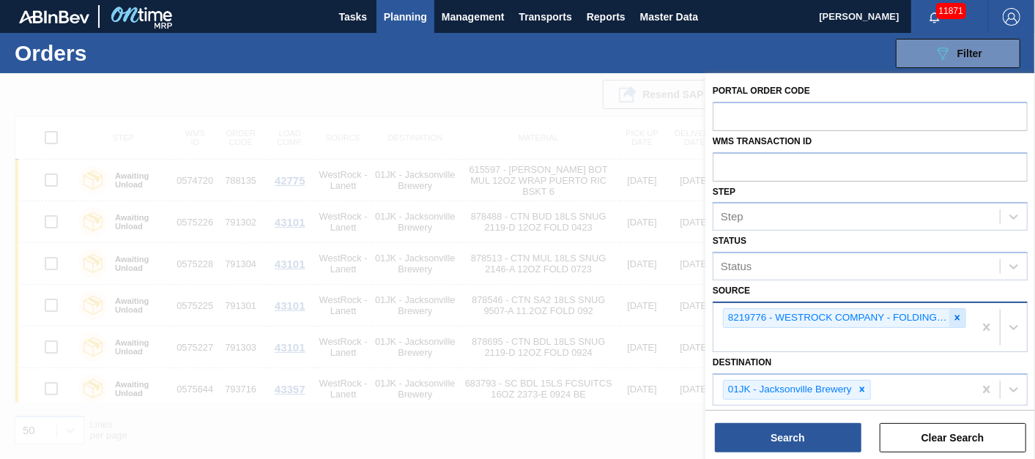
click at [957, 313] on icon at bounding box center [957, 318] width 10 height 10
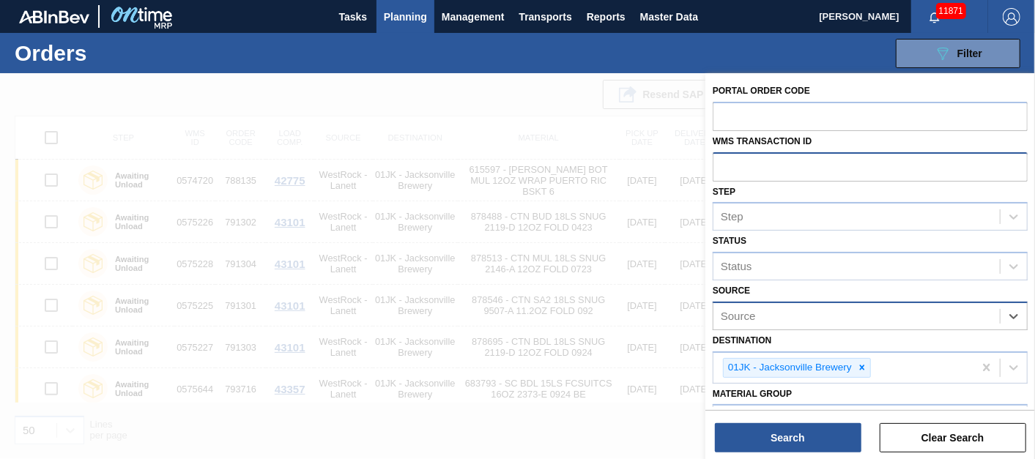
click at [807, 176] on input "text" at bounding box center [870, 166] width 315 height 28
type input "0576139"
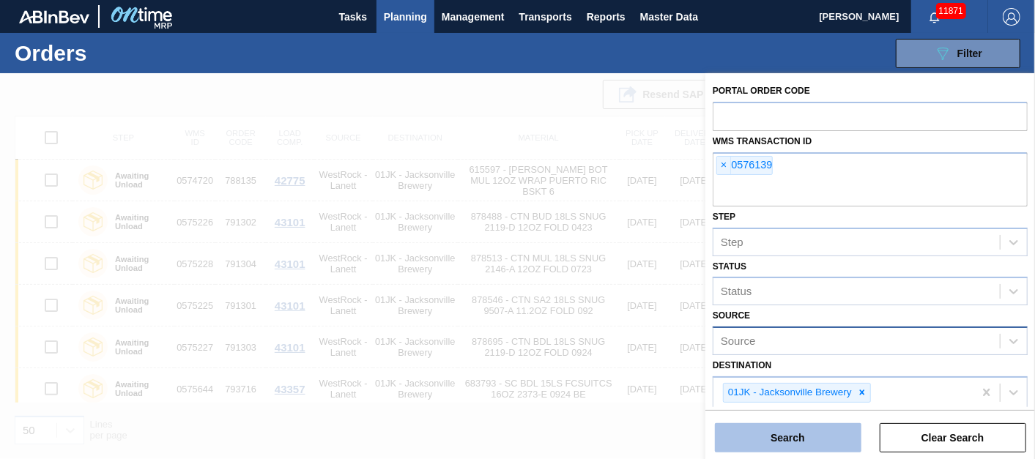
click at [779, 441] on button "Search" at bounding box center [788, 437] width 146 height 29
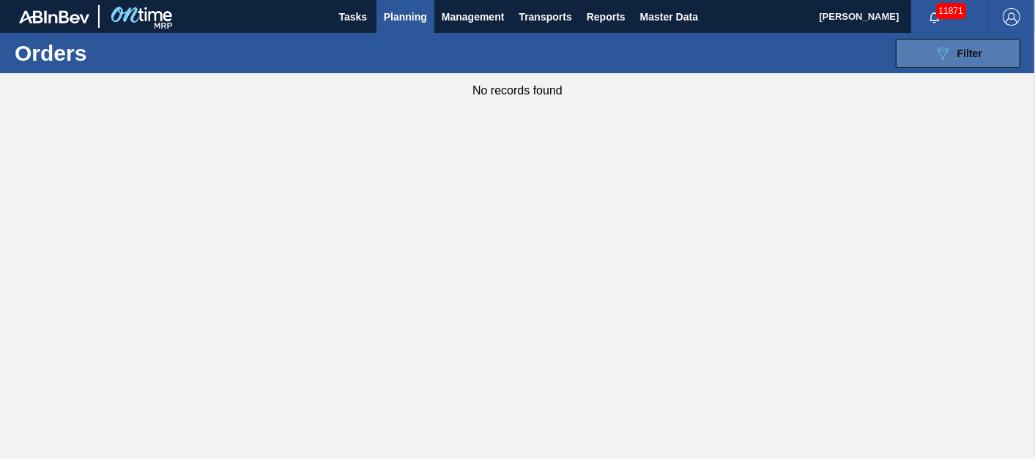
click at [989, 59] on button "089F7B8B-B2A5-4AFE-B5C0-19BA573D28AC Filter" at bounding box center [958, 53] width 125 height 29
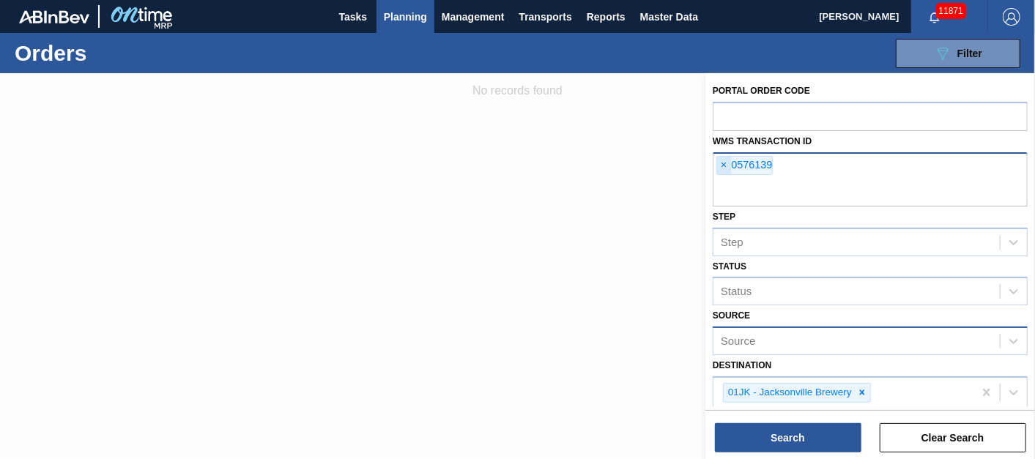
click at [725, 171] on span "×" at bounding box center [724, 166] width 14 height 18
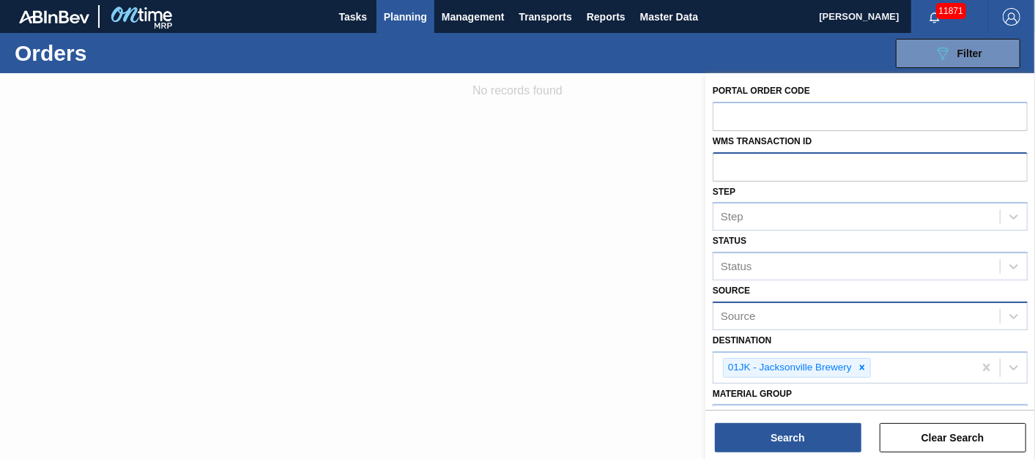
click at [746, 165] on input "text" at bounding box center [870, 166] width 315 height 28
click at [739, 305] on div "Source" at bounding box center [856, 315] width 286 height 21
click at [740, 315] on div "Source" at bounding box center [738, 316] width 35 height 12
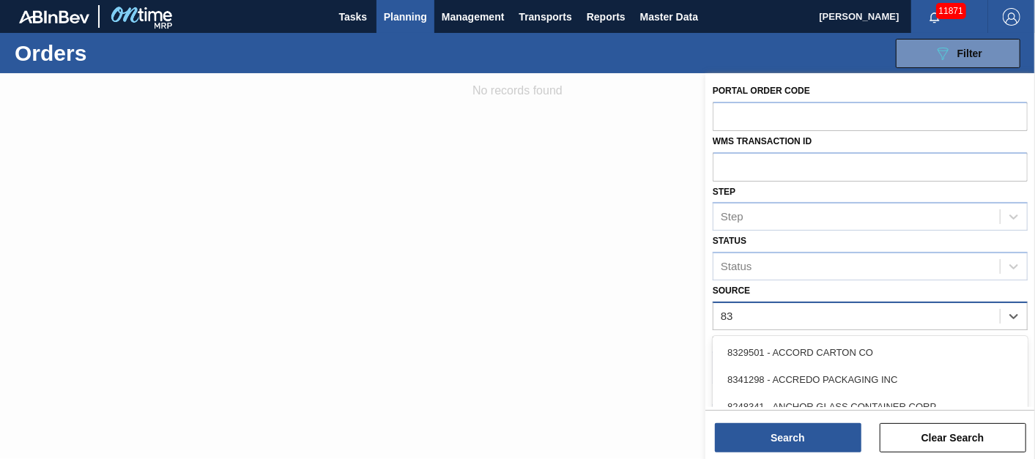
type input "8"
type input "dom"
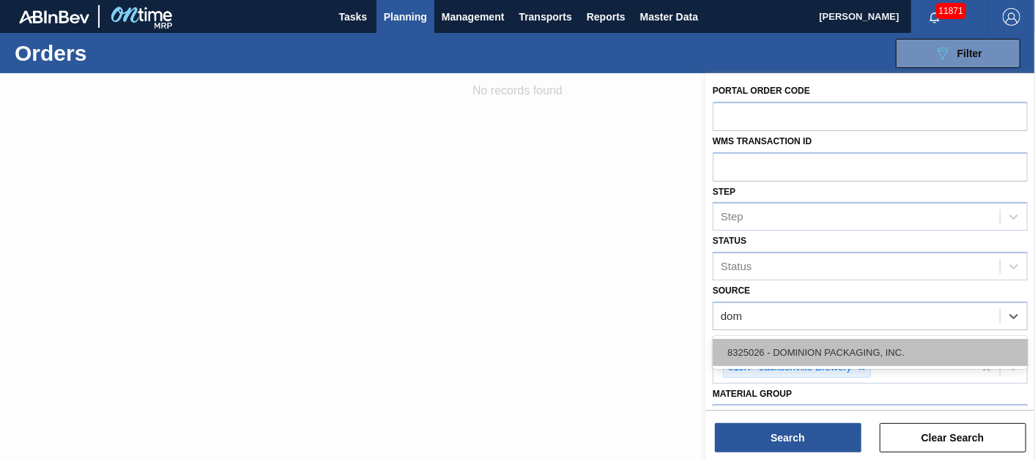
click at [745, 347] on div "8325026 - DOMINION PACKAGING, INC." at bounding box center [870, 352] width 315 height 27
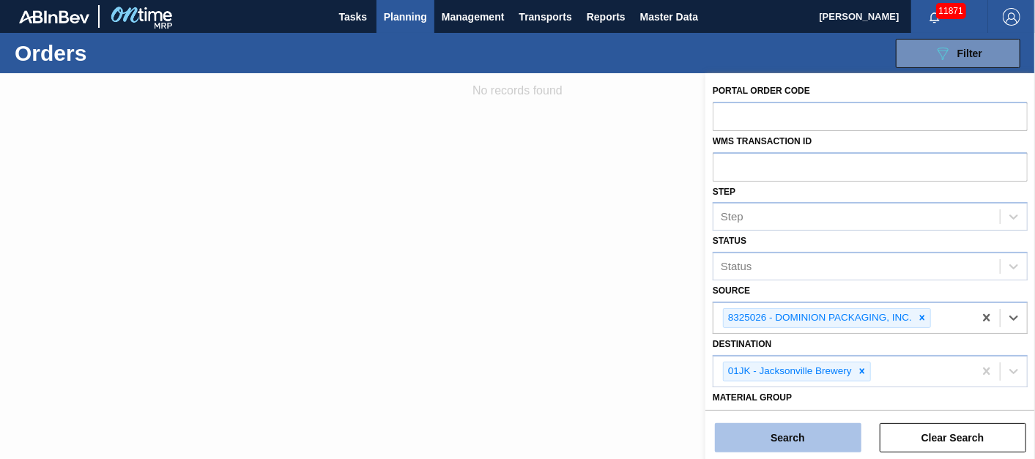
click at [770, 436] on button "Search" at bounding box center [788, 437] width 146 height 29
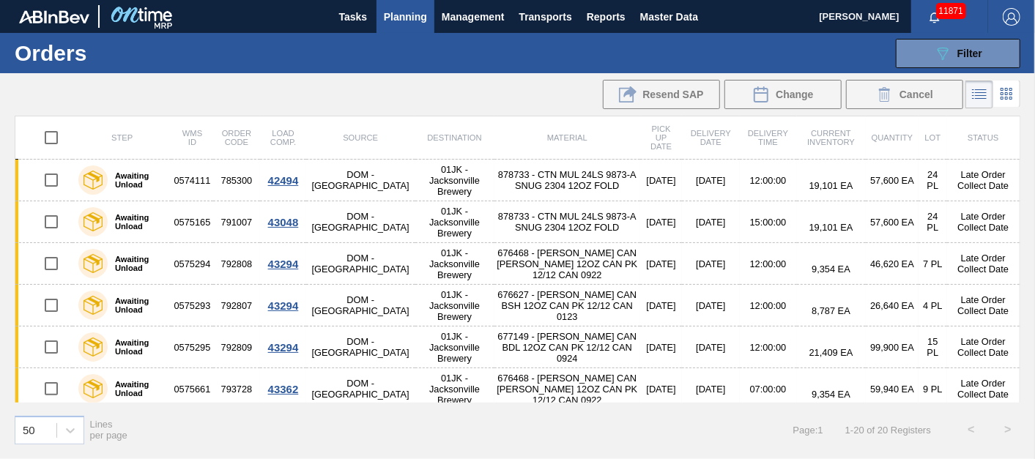
click at [569, 64] on div "089F7B8B-B2A5-4AFE-B5C0-19BA573D28AC Filter Portal Order Code WMS Transaction I…" at bounding box center [624, 53] width 806 height 44
click at [954, 42] on button "089F7B8B-B2A5-4AFE-B5C0-19BA573D28AC Filter" at bounding box center [958, 53] width 125 height 29
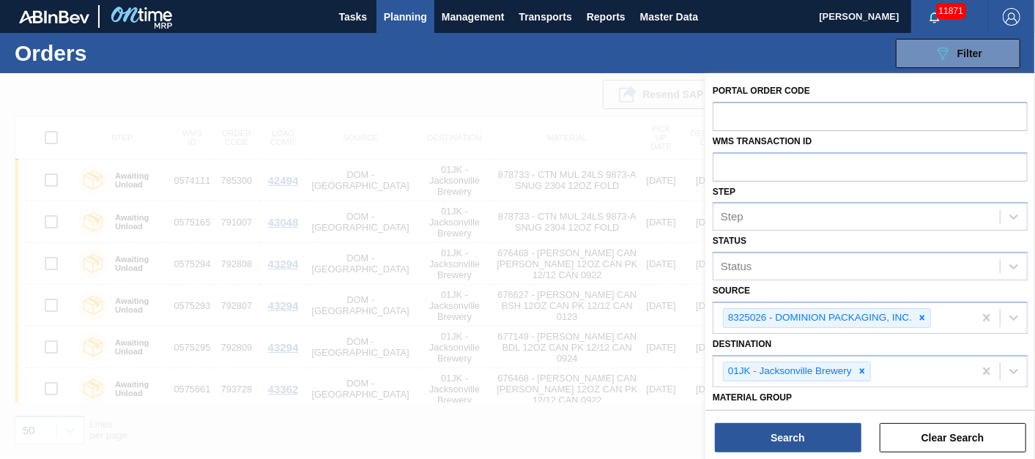
click at [532, 95] on div at bounding box center [517, 302] width 1035 height 459
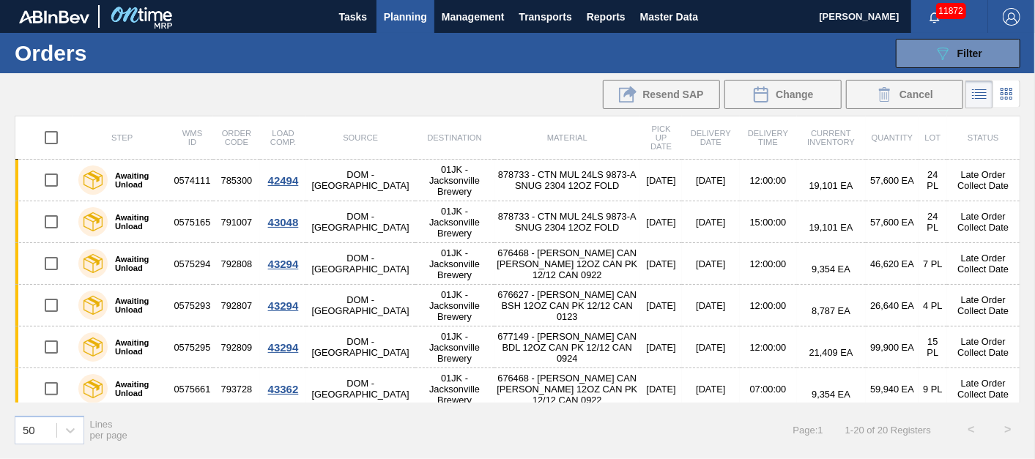
click at [410, 16] on span "Planning" at bounding box center [405, 17] width 43 height 18
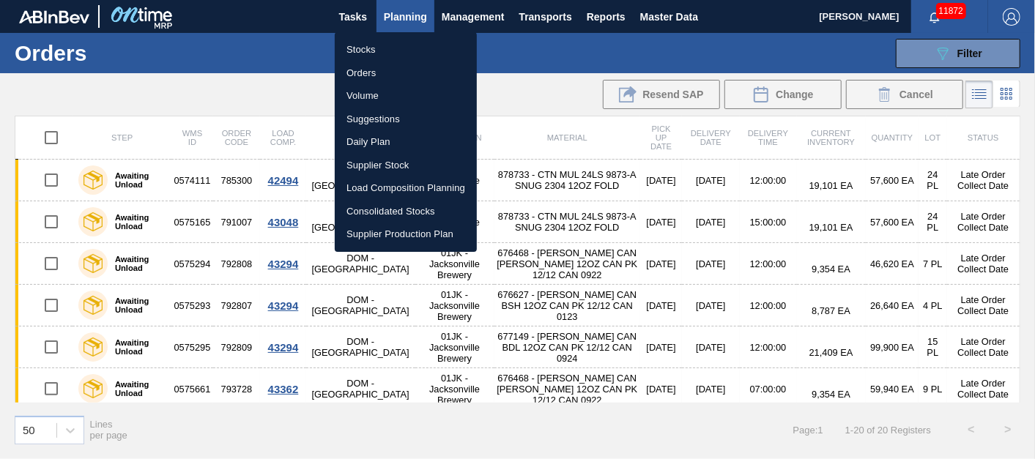
click at [386, 122] on li "Suggestions" at bounding box center [406, 119] width 142 height 23
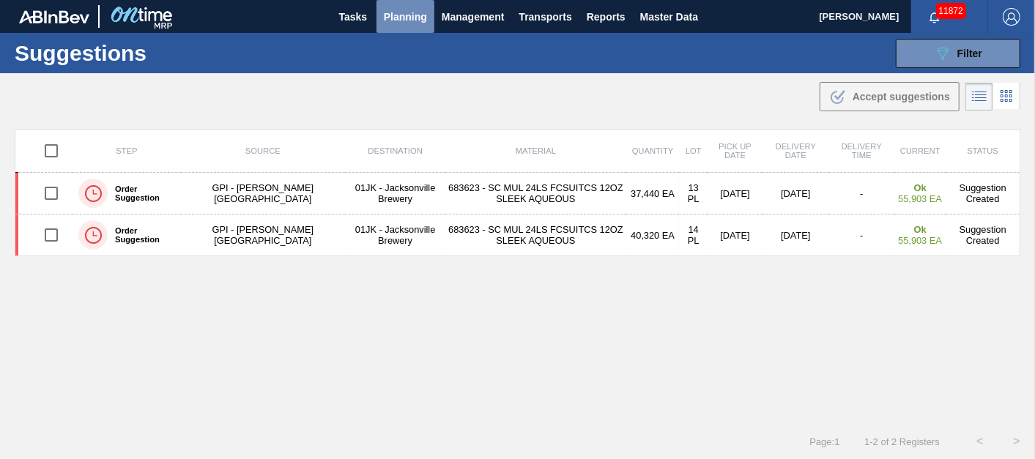
click at [409, 15] on span "Planning" at bounding box center [405, 17] width 43 height 18
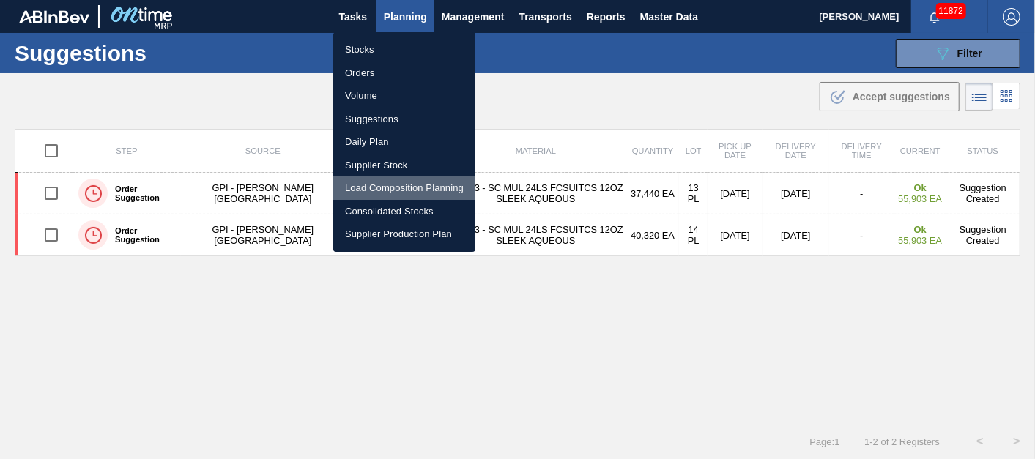
click at [445, 184] on li "Load Composition Planning" at bounding box center [404, 188] width 142 height 23
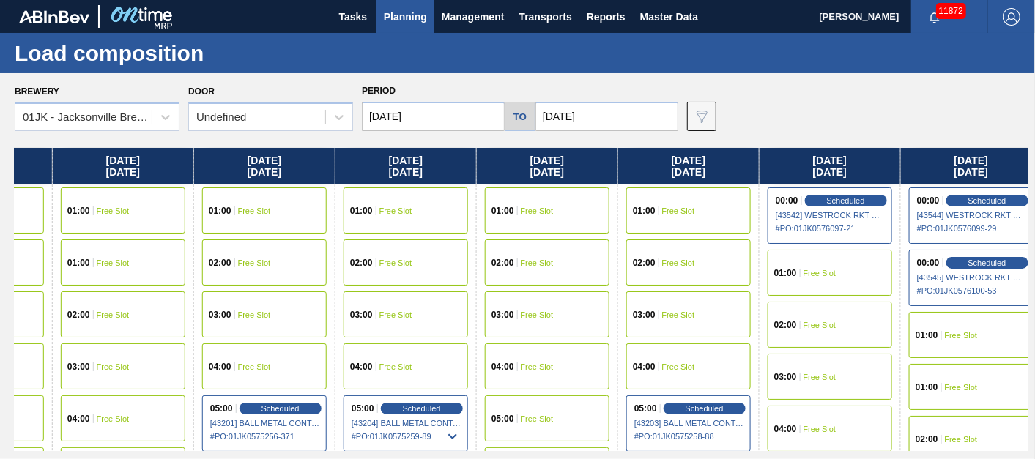
scroll to position [0, 598]
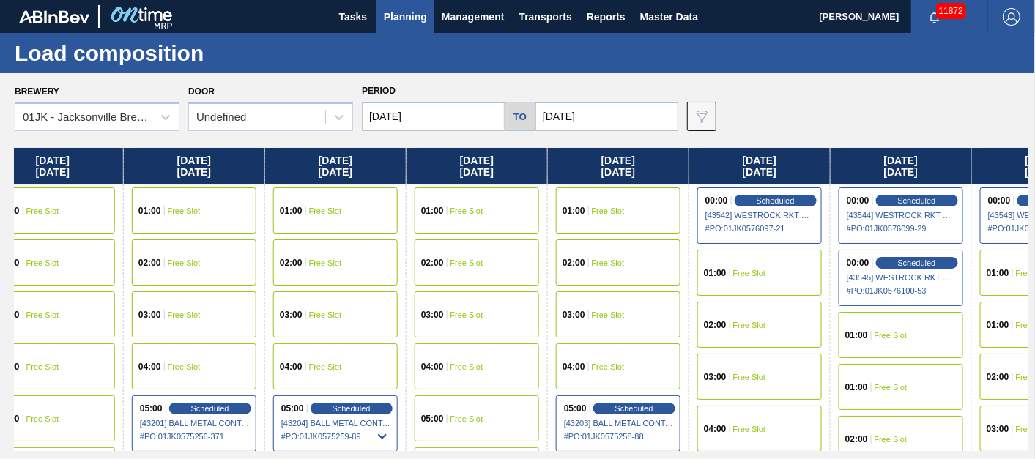
drag, startPoint x: 578, startPoint y: 194, endPoint x: 120, endPoint y: 174, distance: 458.2
click at [120, 174] on div "[DATE] 01:00 Free Slot 02:00 Free Slot 03:00 Free Slot 04:00 Free Slot 05:00 Fr…" at bounding box center [521, 299] width 1013 height 303
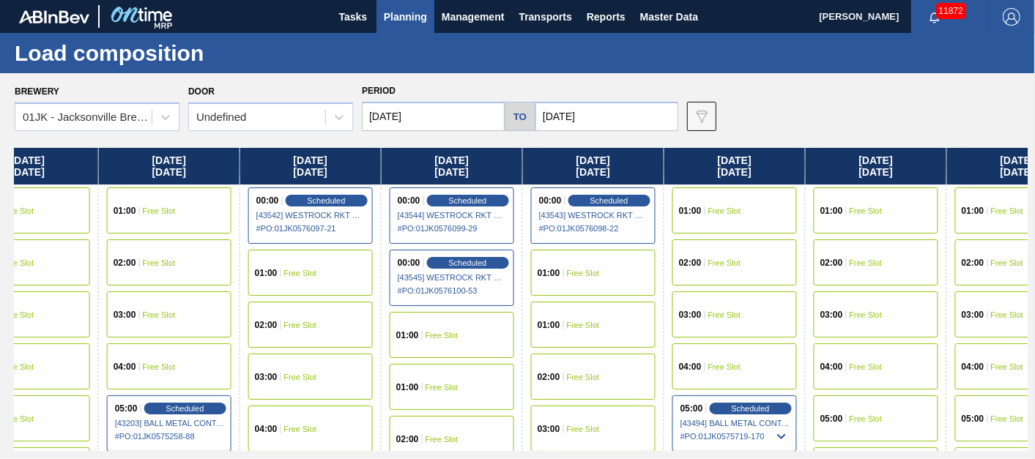
scroll to position [0, 1156]
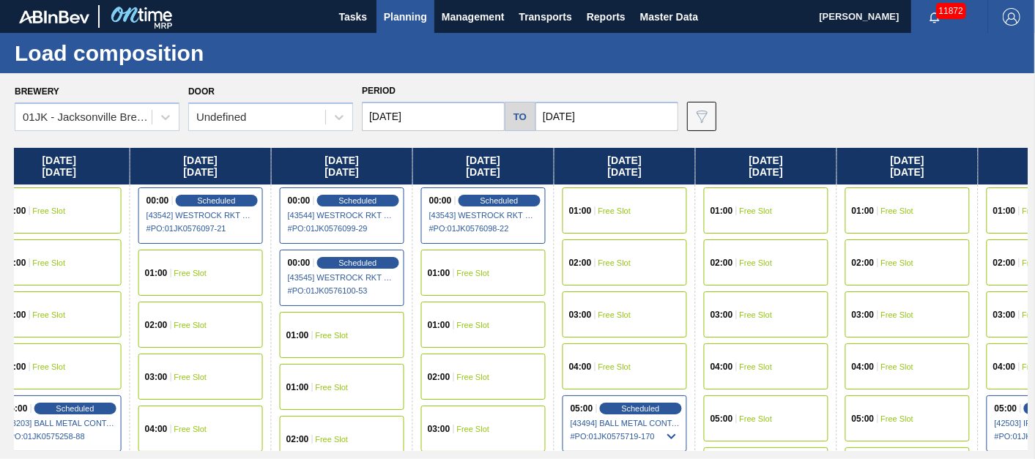
drag, startPoint x: 833, startPoint y: 212, endPoint x: 258, endPoint y: 225, distance: 575.8
click at [258, 225] on div "[DATE] 01:00 Free Slot 02:00 Free Slot 03:00 Free Slot 04:00 Free Slot 05:00 Fr…" at bounding box center [521, 299] width 1013 height 303
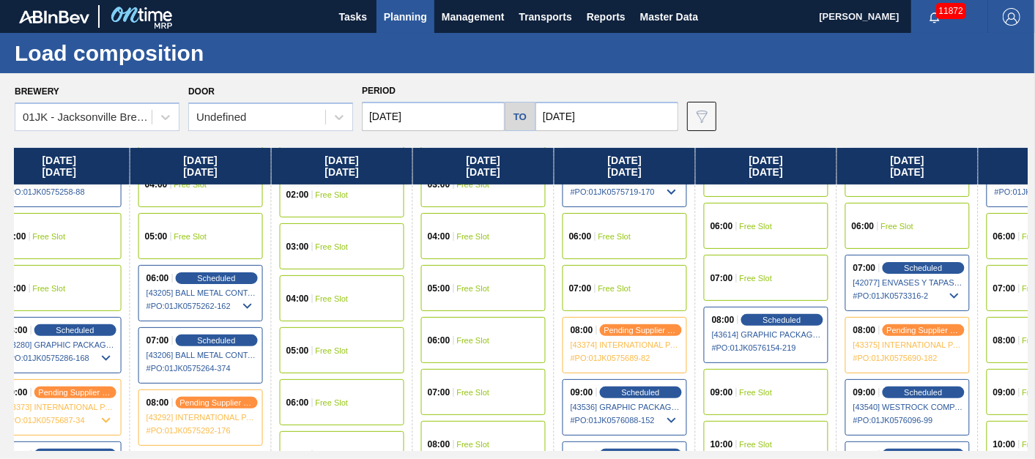
scroll to position [244, 1156]
